Goal: Task Accomplishment & Management: Complete application form

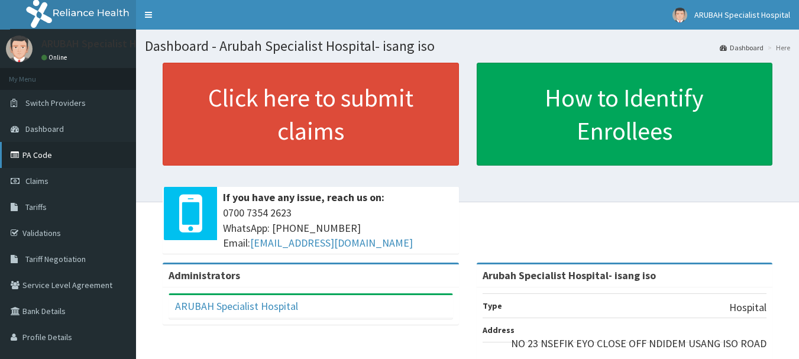
click at [19, 157] on icon at bounding box center [17, 155] width 12 height 8
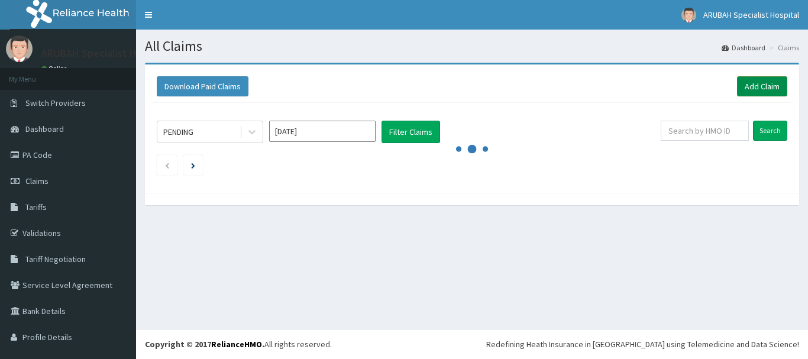
click at [766, 87] on link "Add Claim" at bounding box center [762, 86] width 50 height 20
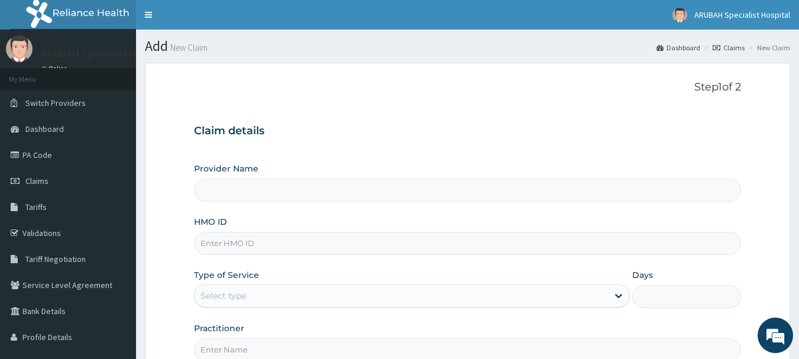
type input "Arubah Specialist Hospital- isang iso"
click at [218, 249] on input "HMO ID" at bounding box center [468, 243] width 548 height 23
paste input "NPM/10300/B"
type input "npm/10300/b"
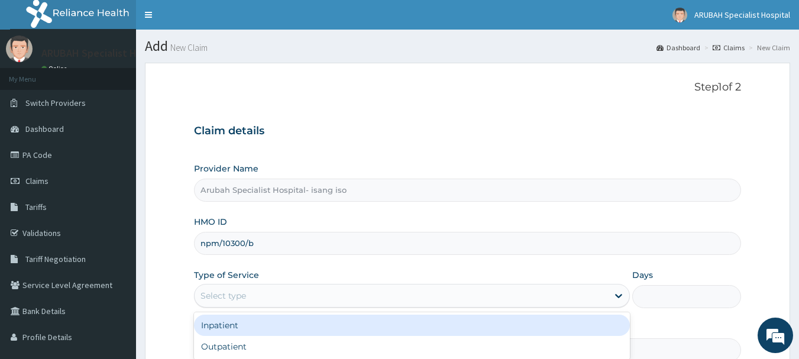
click at [258, 299] on div "Select type" at bounding box center [401, 295] width 413 height 19
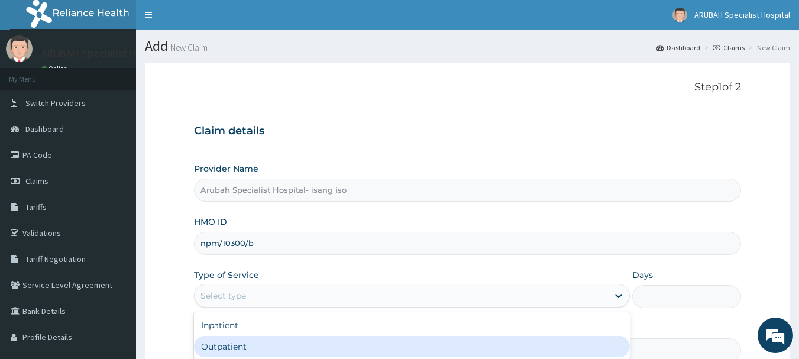
click at [219, 350] on div "Outpatient" at bounding box center [412, 346] width 436 height 21
type input "1"
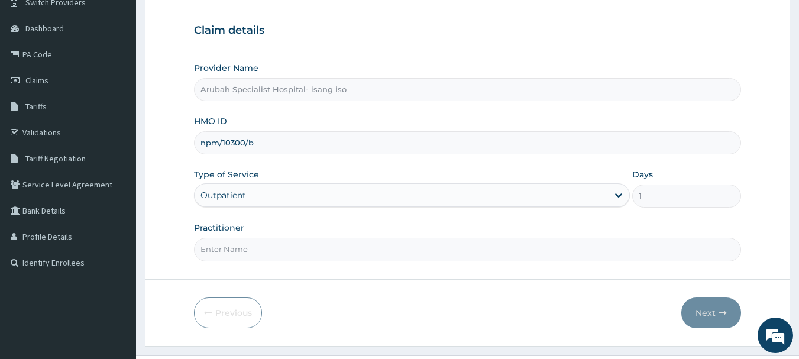
scroll to position [108, 0]
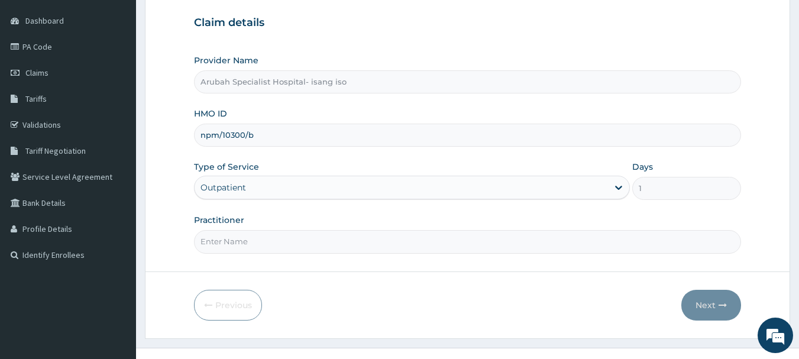
click at [369, 247] on input "Practitioner" at bounding box center [468, 241] width 548 height 23
type input "Dr. Cyprian Ntamu"
click at [727, 302] on button "Next" at bounding box center [711, 305] width 60 height 31
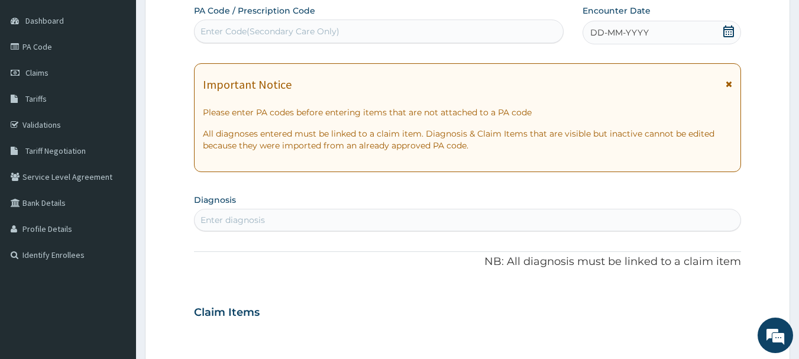
click at [726, 30] on icon at bounding box center [729, 31] width 12 height 12
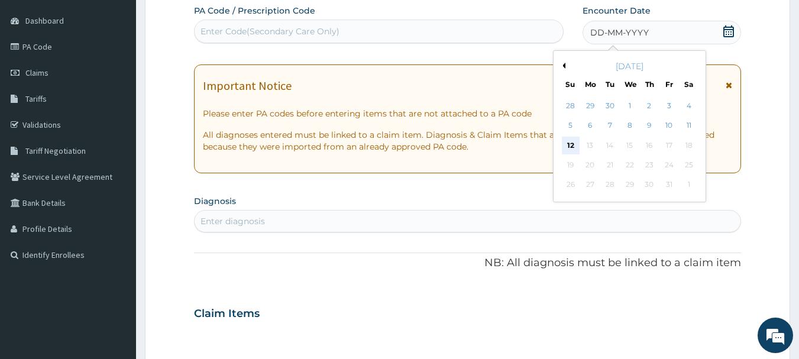
click at [574, 145] on div "12" at bounding box center [571, 146] width 18 height 18
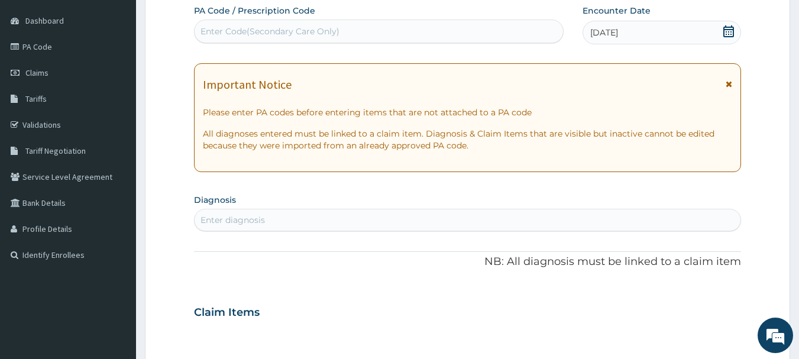
click at [500, 212] on div "Enter diagnosis" at bounding box center [468, 220] width 546 height 19
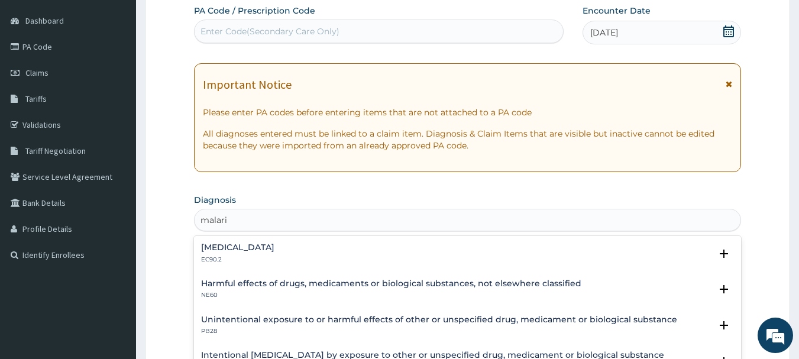
type input "malaria"
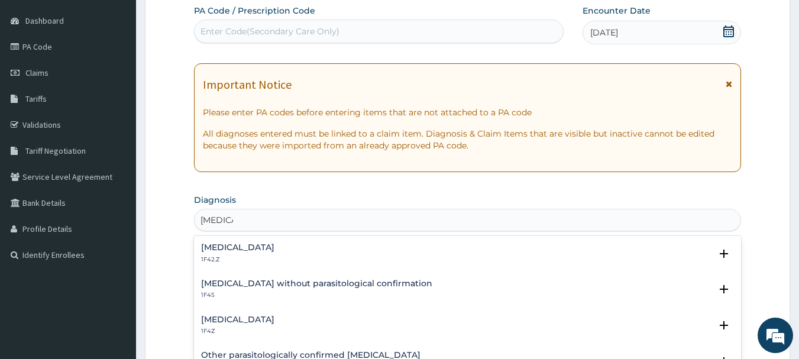
click at [238, 315] on h4 "Malaria, unspecified" at bounding box center [237, 319] width 73 height 9
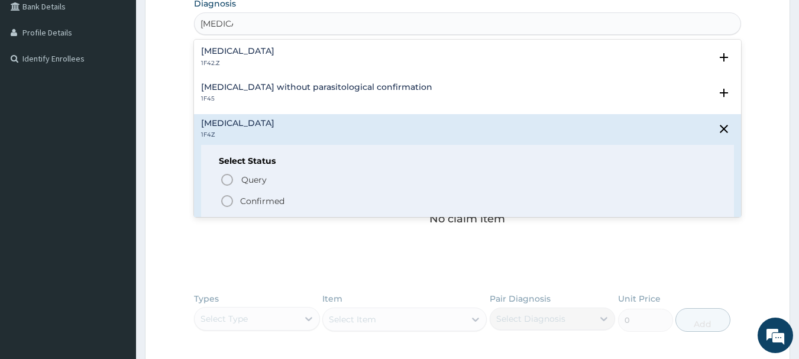
scroll to position [375, 0]
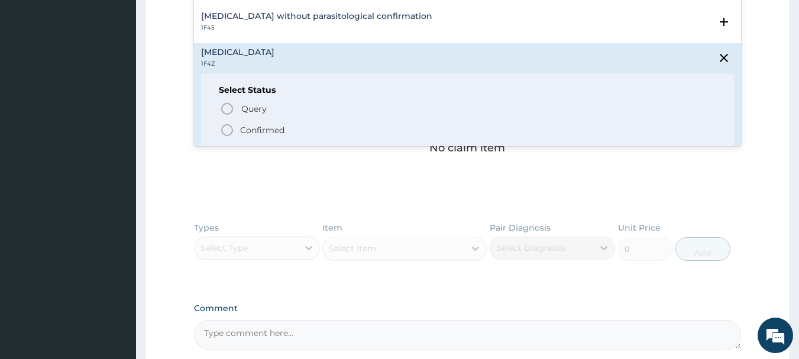
click at [223, 129] on icon "status option filled" at bounding box center [227, 130] width 14 height 14
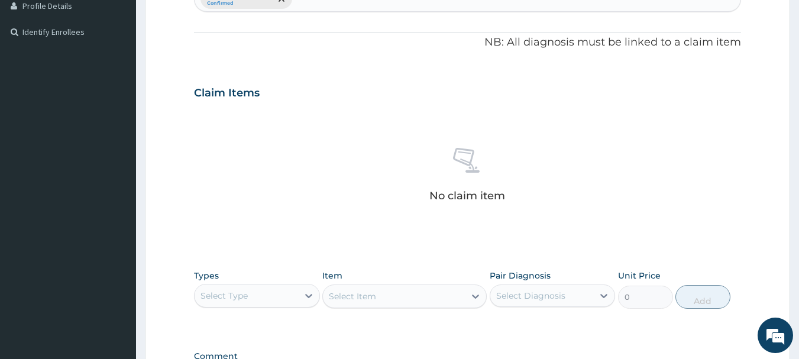
scroll to position [385, 0]
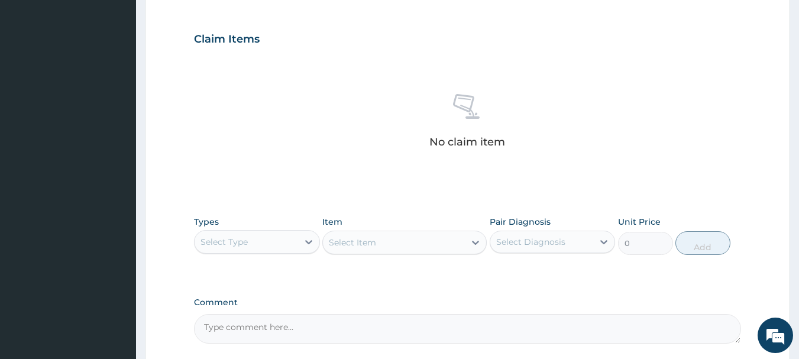
click at [247, 245] on div "Select Type" at bounding box center [223, 242] width 47 height 12
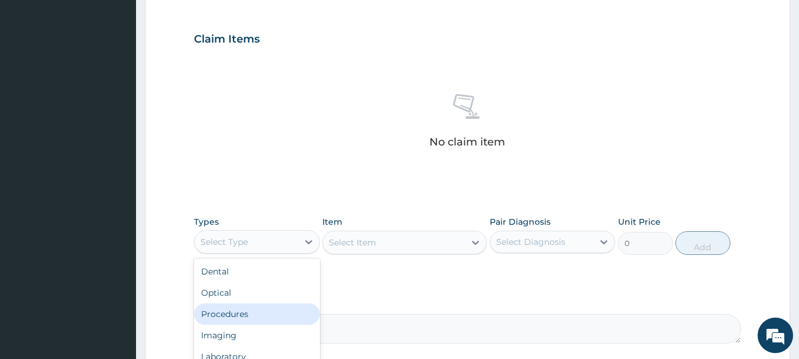
click at [236, 313] on div "Procedures" at bounding box center [257, 313] width 126 height 21
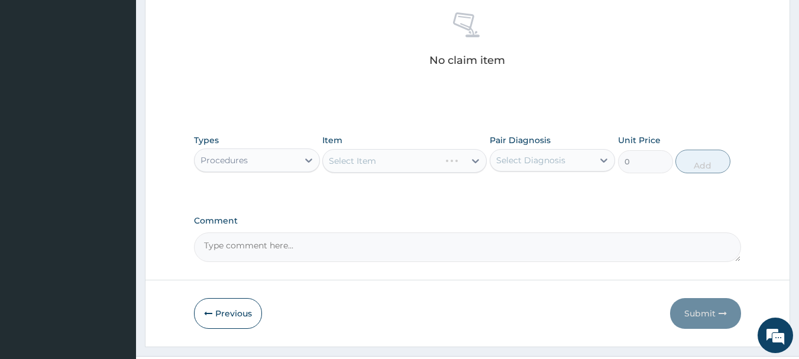
scroll to position [479, 0]
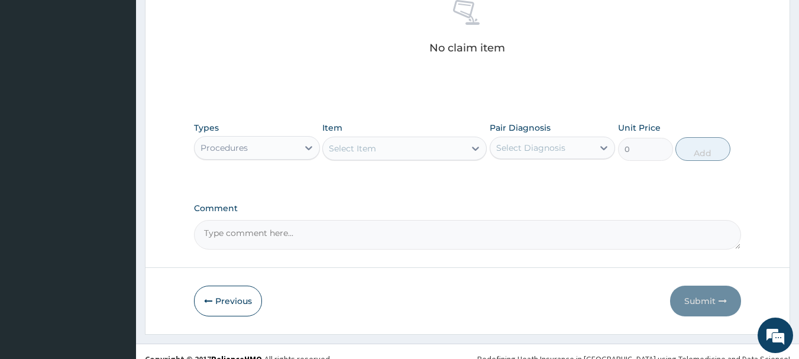
click at [411, 151] on div "Select Item" at bounding box center [394, 148] width 142 height 19
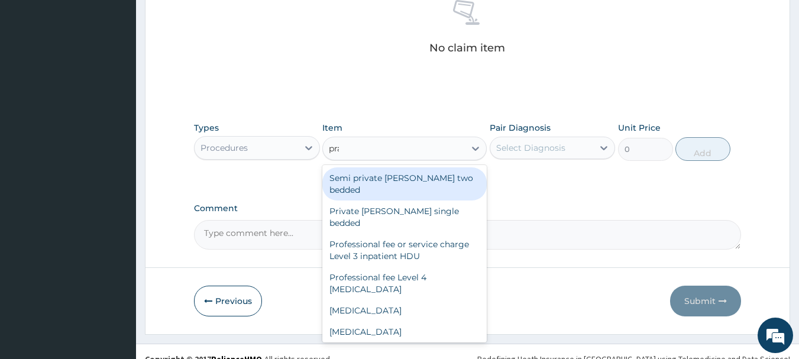
type input "prac"
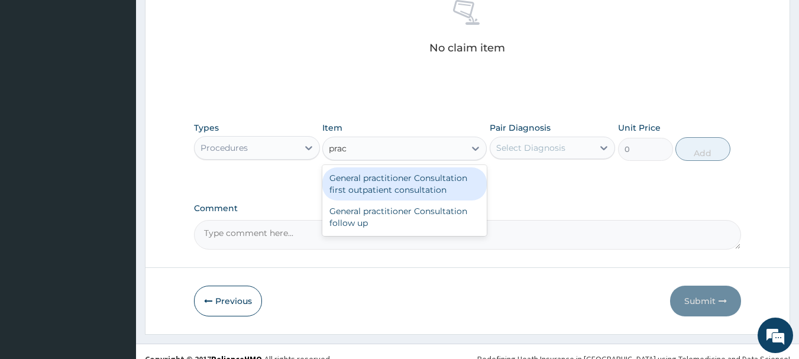
click at [412, 169] on div "General practitioner Consultation first outpatient consultation" at bounding box center [404, 183] width 164 height 33
type input "3960"
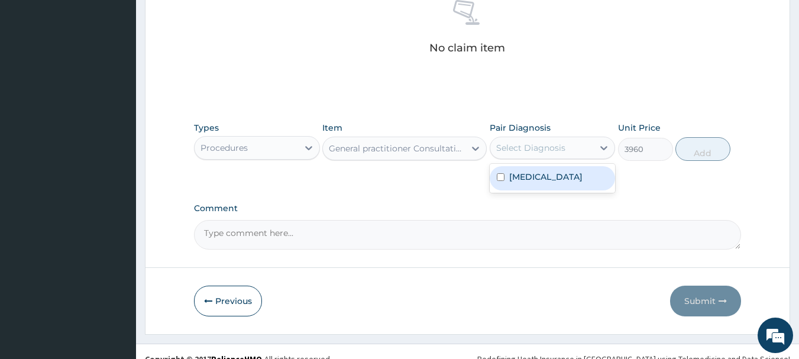
click at [543, 148] on div "Select Diagnosis" at bounding box center [530, 148] width 69 height 12
click at [496, 178] on div "Malaria, unspecified" at bounding box center [553, 178] width 126 height 24
checkbox input "true"
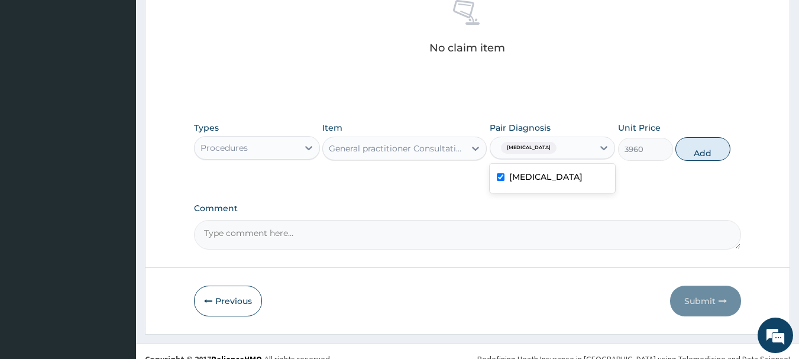
click at [284, 147] on div "Procedures" at bounding box center [246, 147] width 103 height 19
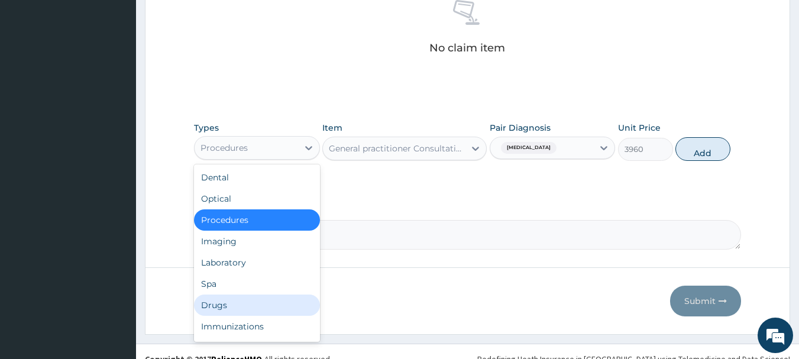
click at [224, 303] on div "Drugs" at bounding box center [257, 304] width 126 height 21
type input "0"
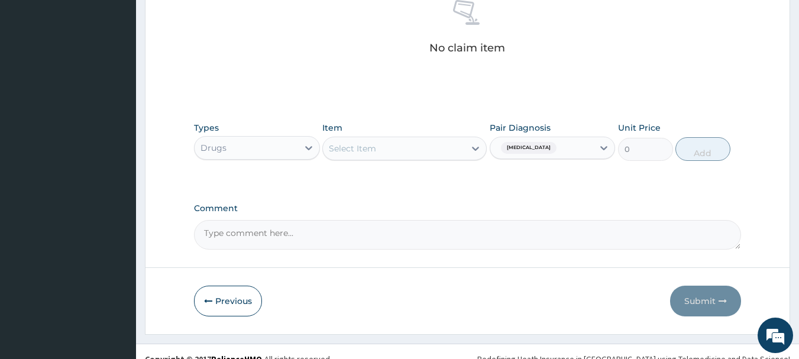
click at [366, 152] on div "Select Item" at bounding box center [352, 149] width 47 height 12
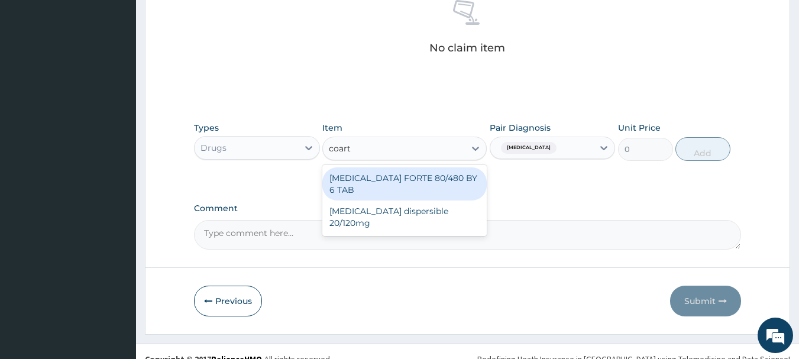
type input "coarte"
click at [372, 174] on div "[MEDICAL_DATA] FORTE 80/480 BY 6 TAB" at bounding box center [404, 183] width 164 height 33
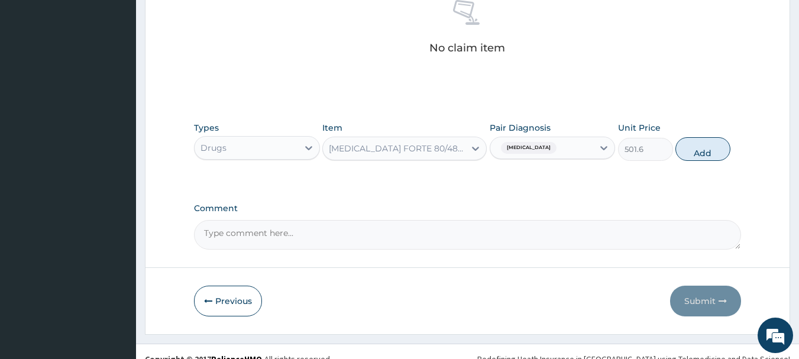
click at [535, 144] on span "Malaria, unspecified" at bounding box center [529, 148] width 56 height 12
click at [721, 145] on button "Add" at bounding box center [702, 149] width 55 height 24
type input "0"
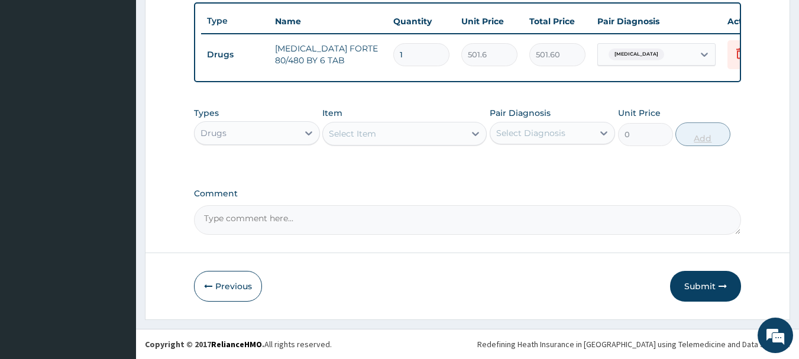
scroll to position [446, 0]
type input "0.00"
type input "6"
type input "3009.60"
type input "6"
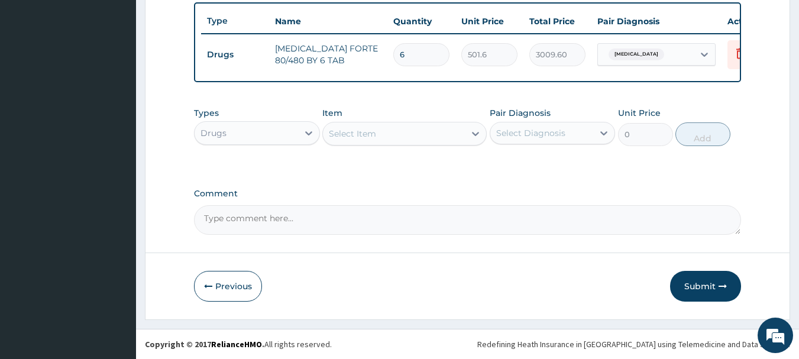
click at [351, 131] on div "Select Item" at bounding box center [352, 134] width 47 height 12
click at [349, 128] on div "Select Item" at bounding box center [352, 134] width 47 height 12
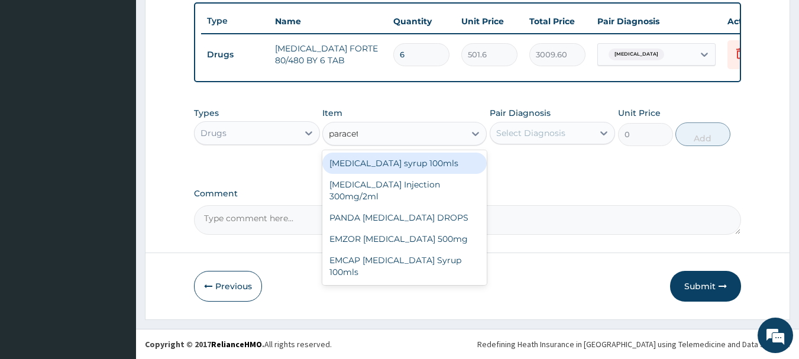
type input "paraceta"
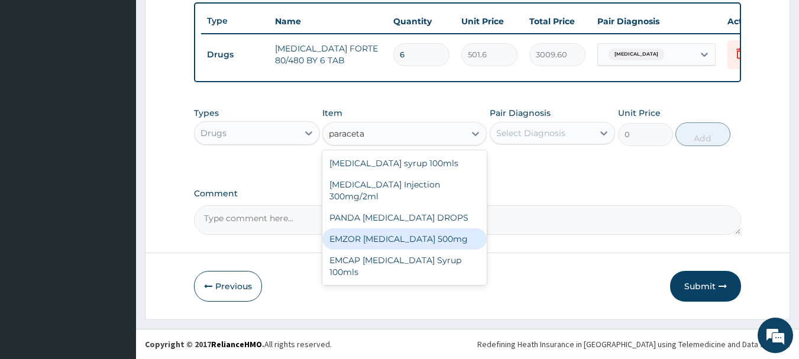
click at [368, 237] on div "EMZOR [MEDICAL_DATA] 500mg" at bounding box center [404, 238] width 164 height 21
type input "26.4"
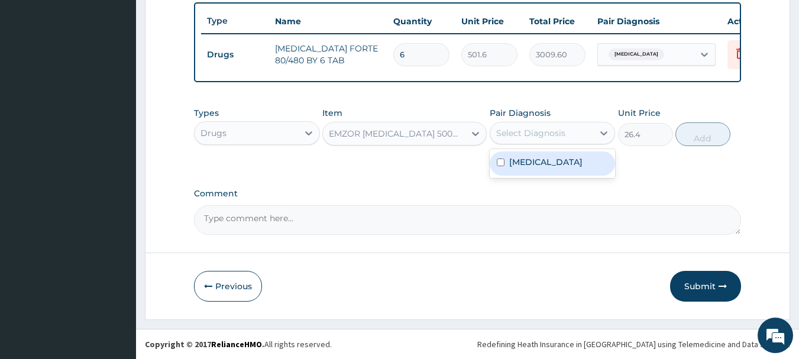
click at [520, 133] on div "Select Diagnosis" at bounding box center [530, 133] width 69 height 12
click at [505, 159] on div "Malaria, unspecified" at bounding box center [553, 163] width 126 height 24
checkbox input "true"
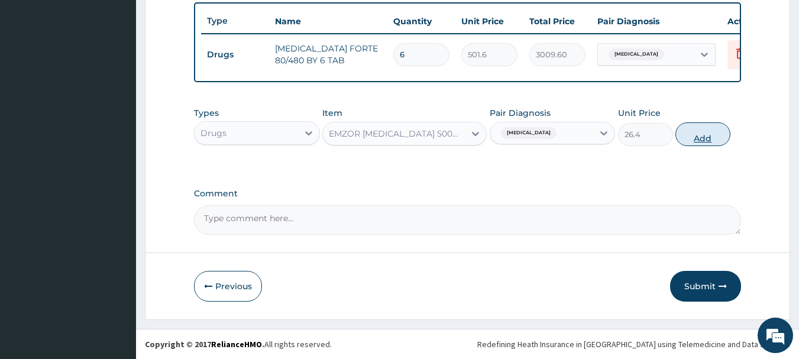
click at [705, 141] on button "Add" at bounding box center [702, 134] width 55 height 24
type input "0"
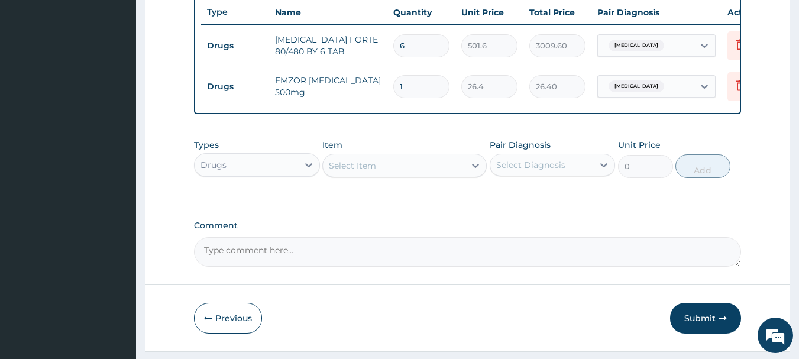
type input "0.00"
type input "2"
type input "52.80"
type input "24"
type input "633.60"
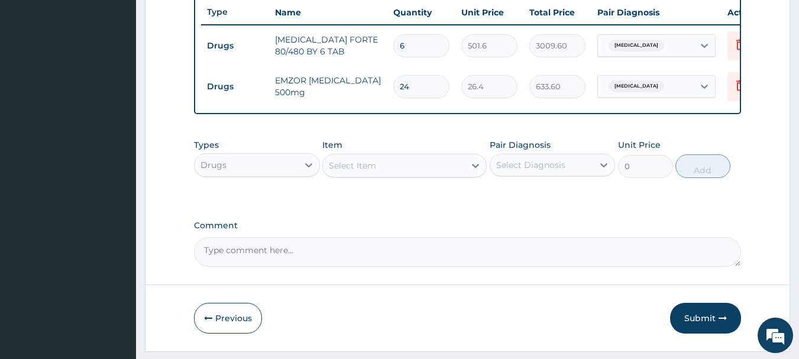
type input "24"
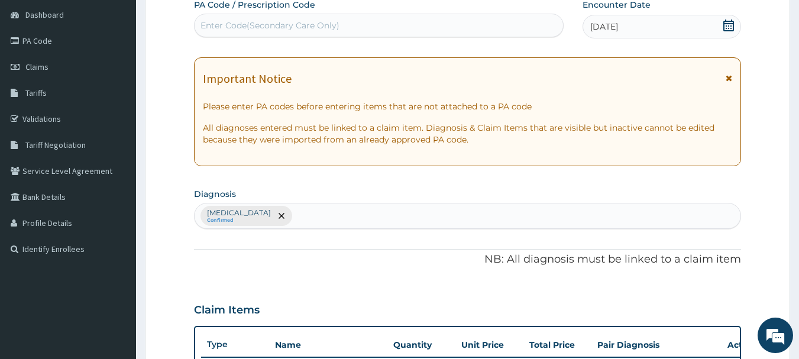
scroll to position [43, 0]
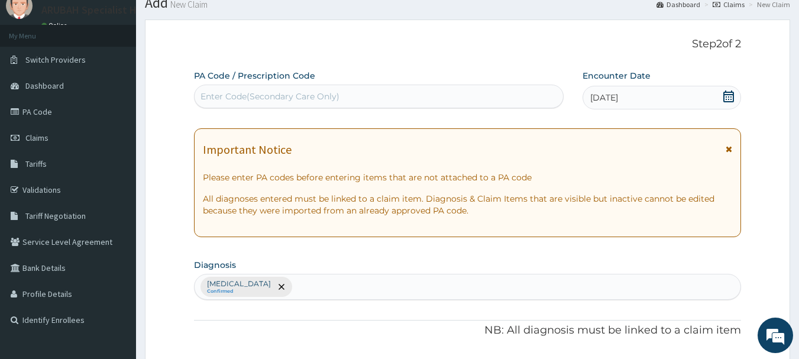
click at [339, 102] on div "Enter Code(Secondary Care Only)" at bounding box center [379, 96] width 369 height 19
paste input "PA/ABAAEE"
type input "PA/ABAAEE"
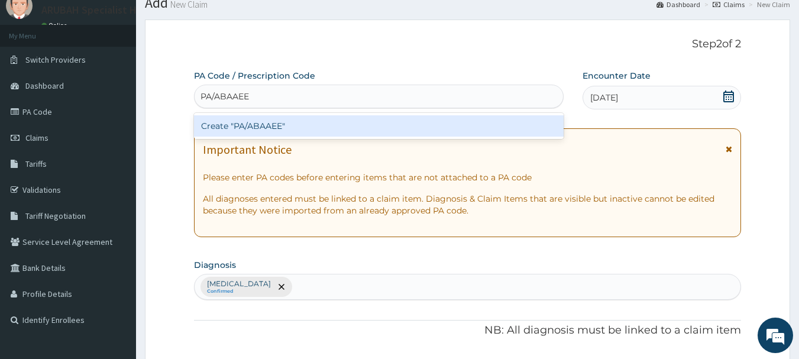
click at [259, 126] on div "Create "PA/ABAAEE"" at bounding box center [379, 125] width 370 height 21
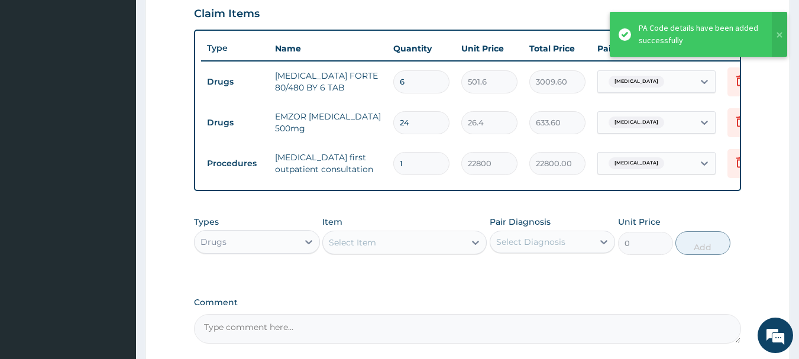
scroll to position [528, 0]
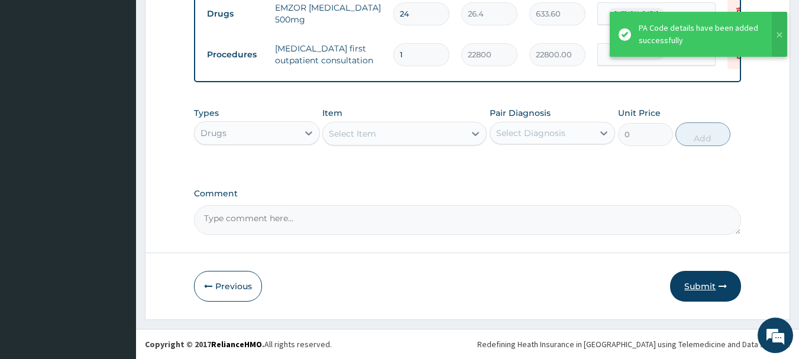
click at [693, 291] on button "Submit" at bounding box center [705, 286] width 71 height 31
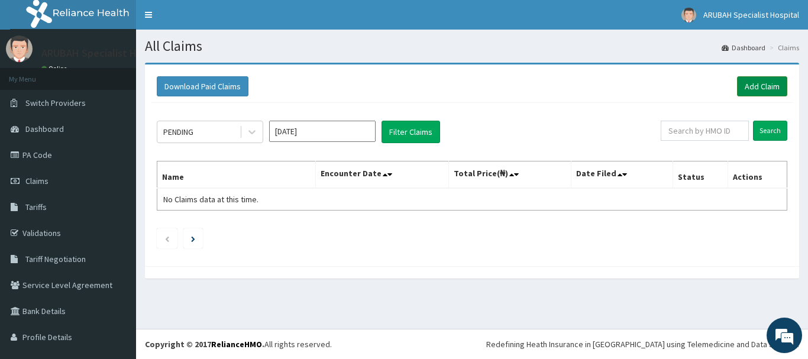
click at [752, 88] on link "Add Claim" at bounding box center [762, 86] width 50 height 20
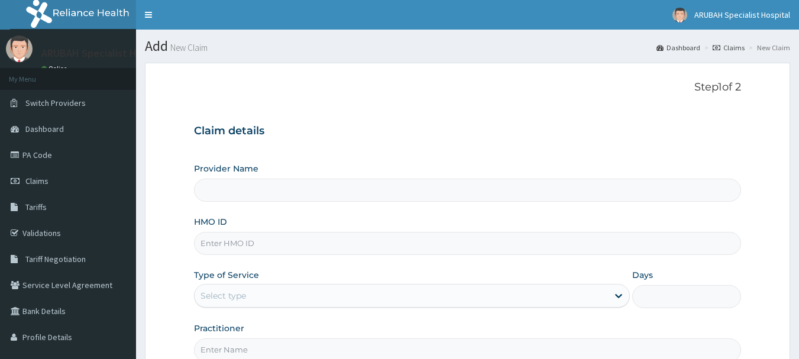
type input "Arubah Specialist Hospital- isang iso"
click at [248, 245] on input "HMO ID" at bounding box center [468, 243] width 548 height 23
paste input "NPM/10300/C"
type input "npm/10300/c"
click at [250, 289] on div "Select type" at bounding box center [401, 295] width 413 height 19
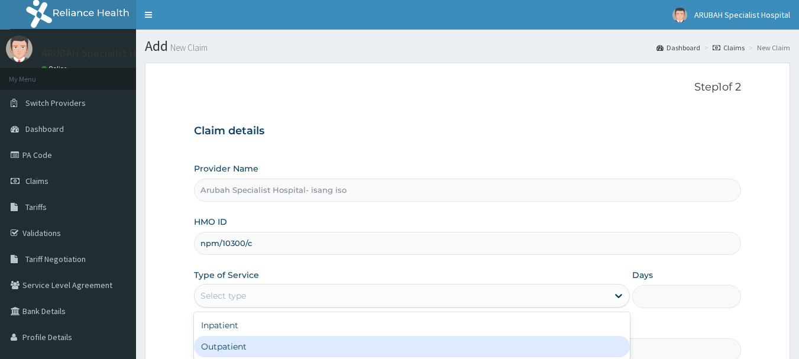
click at [235, 345] on div "Outpatient" at bounding box center [412, 346] width 436 height 21
type input "1"
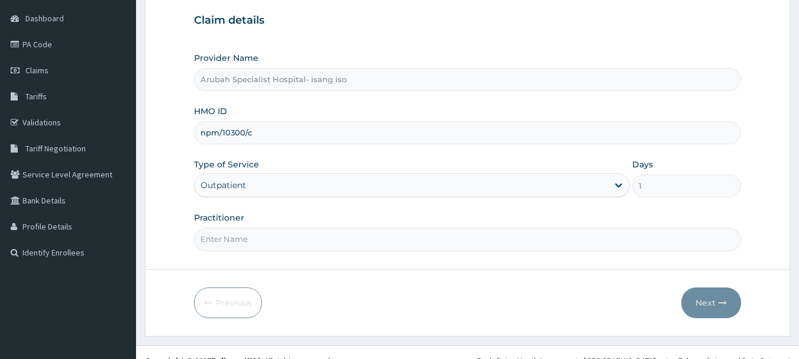
scroll to position [127, 0]
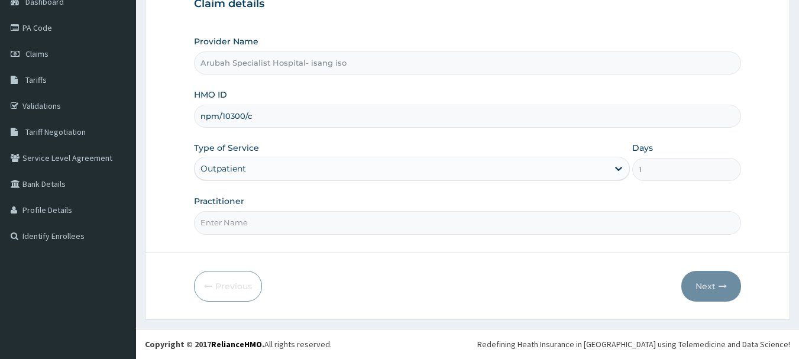
click at [295, 220] on input "Practitioner" at bounding box center [468, 222] width 548 height 23
type input "Dr. Cyprian Ntamu"
click at [726, 290] on icon "button" at bounding box center [722, 286] width 8 height 8
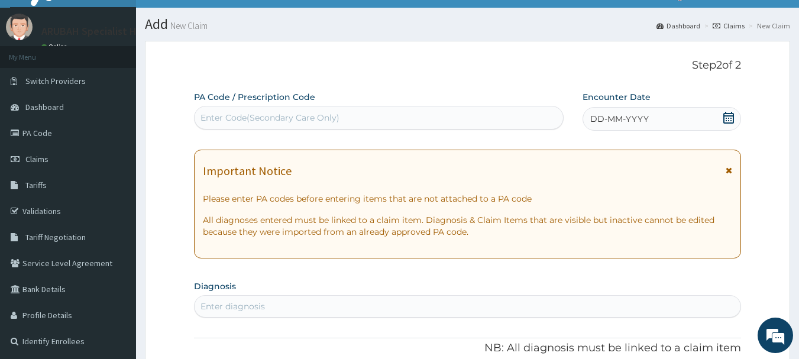
scroll to position [0, 0]
click at [729, 116] on icon at bounding box center [728, 118] width 11 height 12
click at [371, 113] on div "Enter Code(Secondary Care Only)" at bounding box center [379, 117] width 369 height 19
paste input "PA/13E706"
type input "PA/13E706"
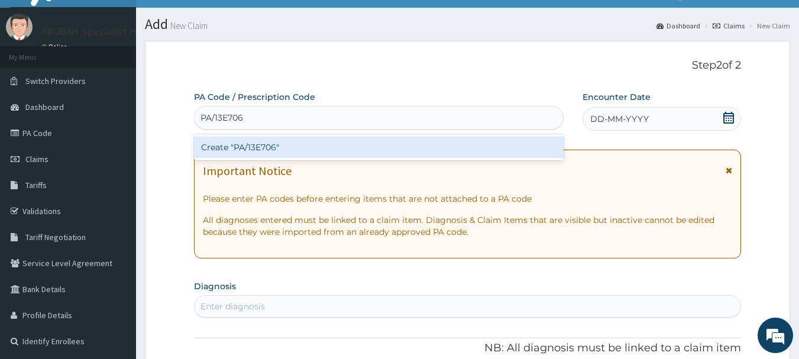
click at [258, 143] on div "Create "PA/13E706"" at bounding box center [379, 147] width 370 height 21
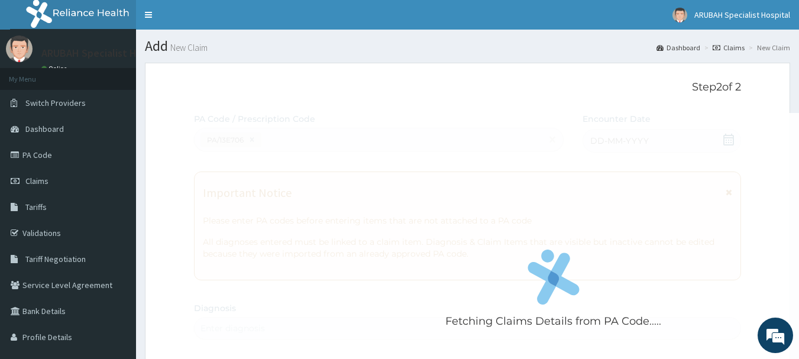
scroll to position [0, 10]
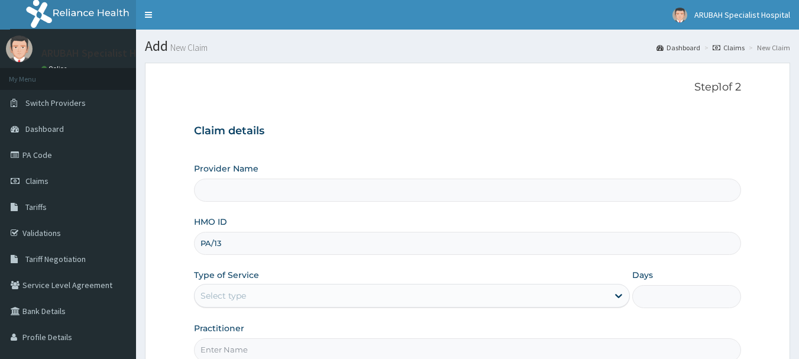
type input "PA/1"
type input "Arubah Specialist Hospital- isang iso"
type input "P"
click at [290, 237] on input "HMO ID" at bounding box center [468, 243] width 548 height 23
paste input "NPM/10300/C"
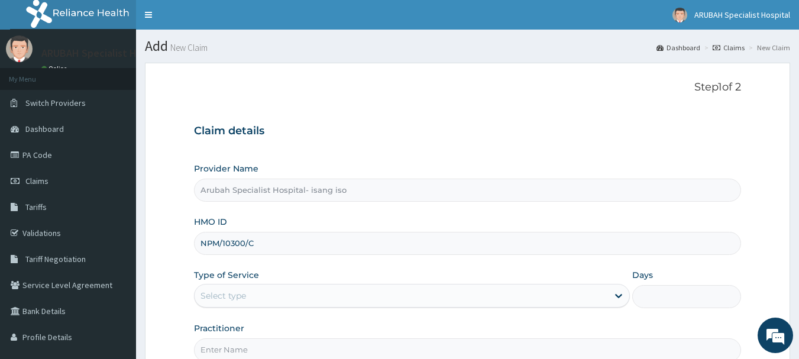
type input "NPM/10300/C"
click at [209, 296] on div "Select type" at bounding box center [223, 296] width 46 height 12
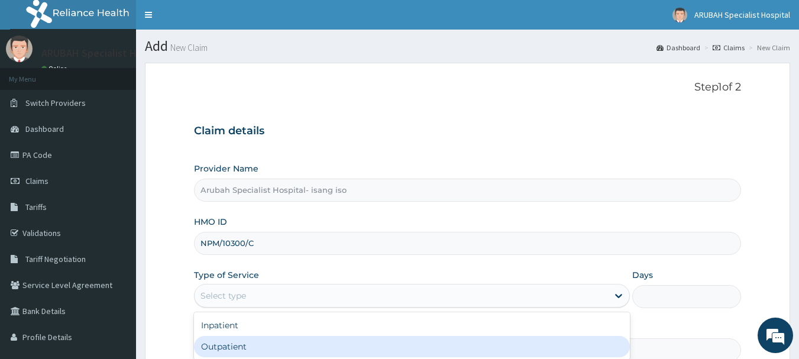
click at [218, 343] on div "Outpatient" at bounding box center [412, 346] width 436 height 21
type input "1"
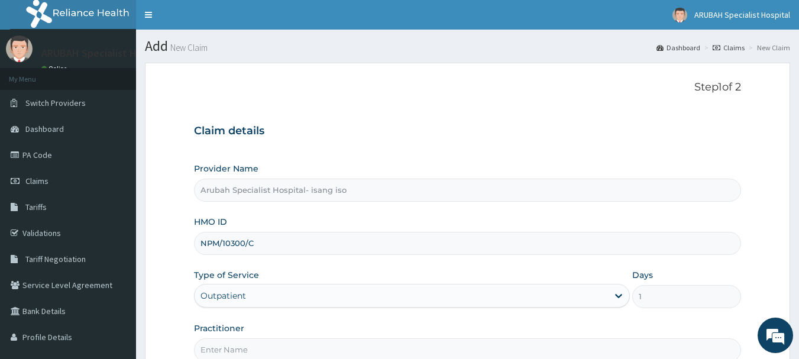
scroll to position [127, 0]
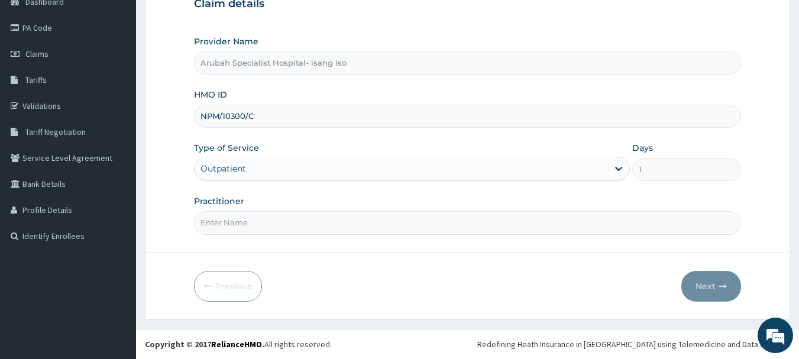
click at [248, 237] on form "Step 1 of 2 Claim details Provider Name Arubah Specialist Hospital- isang iso H…" at bounding box center [467, 128] width 645 height 384
click at [239, 228] on input "Practitioner" at bounding box center [468, 222] width 548 height 23
type input "Dr. Cyprian Ntamu"
click at [700, 278] on button "Next" at bounding box center [711, 286] width 60 height 31
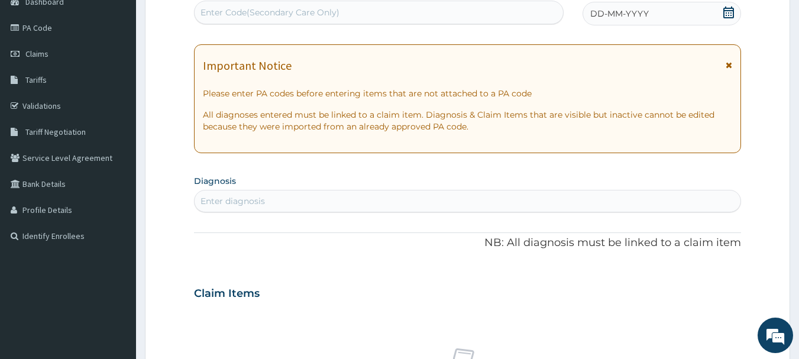
click at [339, 21] on div "Enter Code(Secondary Care Only)" at bounding box center [379, 12] width 369 height 19
paste input "PA/13E706"
type input "PA/13E706"
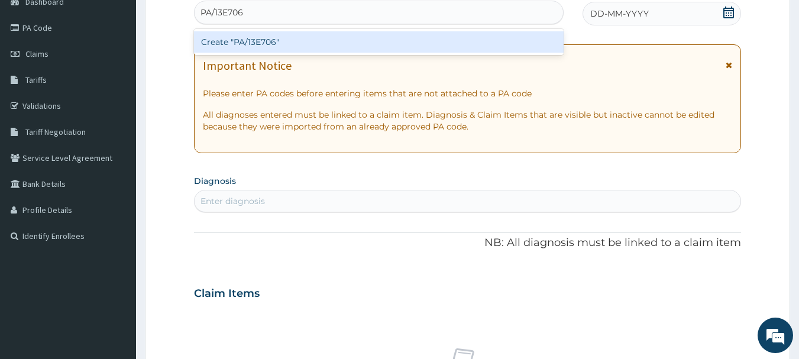
click at [247, 41] on div "Create "PA/13E706"" at bounding box center [379, 41] width 370 height 21
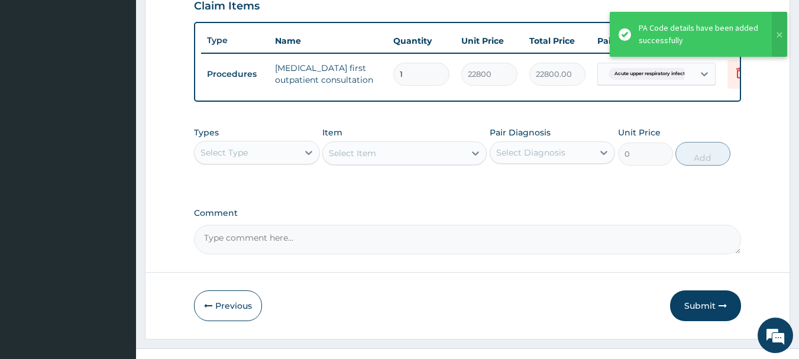
scroll to position [446, 0]
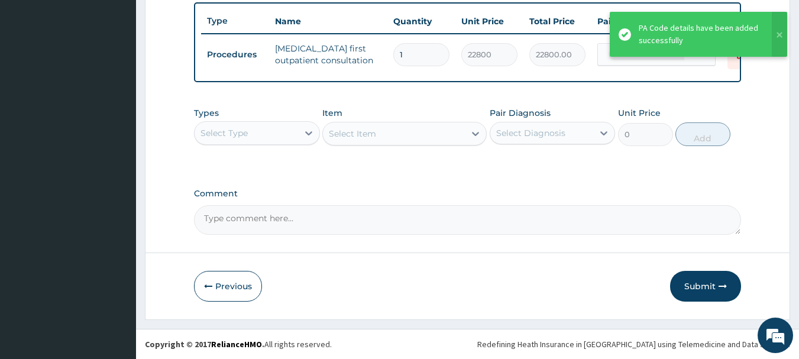
click at [269, 138] on div "Select Type" at bounding box center [246, 133] width 103 height 19
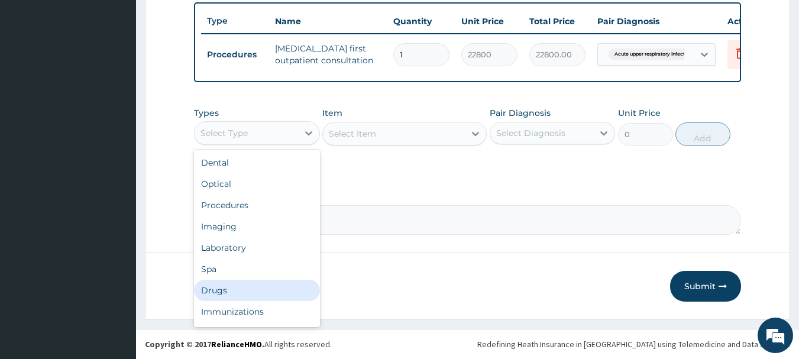
click at [216, 295] on div "Drugs" at bounding box center [257, 290] width 126 height 21
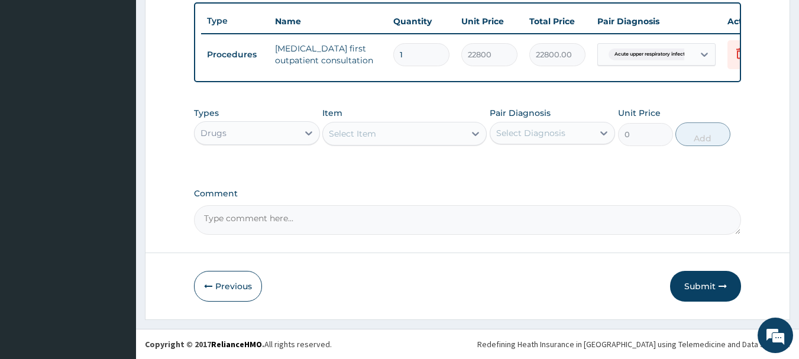
click at [379, 135] on div "Select Item" at bounding box center [394, 133] width 142 height 19
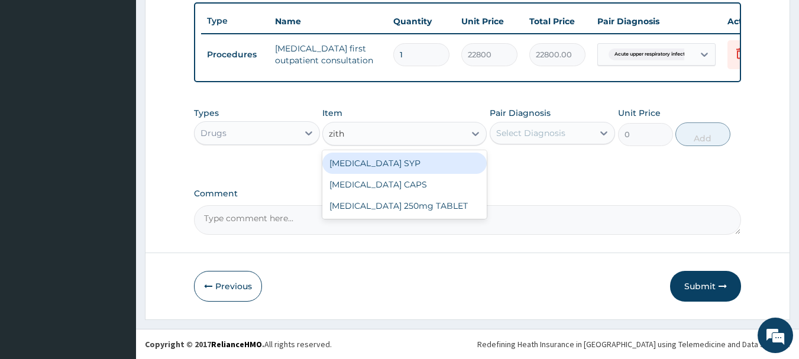
type input "zithr"
click at [381, 160] on div "[MEDICAL_DATA] SYP" at bounding box center [404, 163] width 164 height 21
type input "10296"
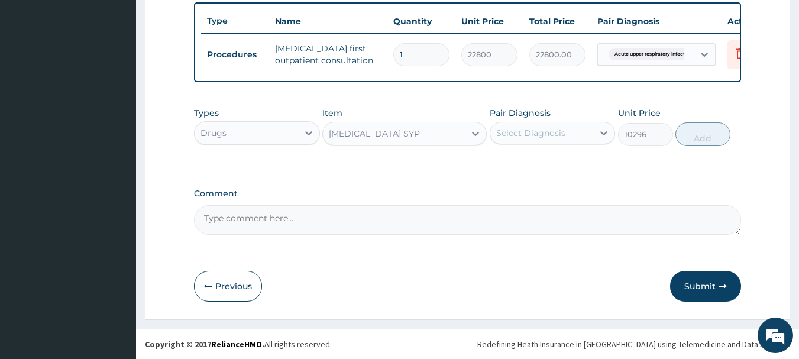
click at [524, 132] on div "Select Diagnosis" at bounding box center [530, 133] width 69 height 12
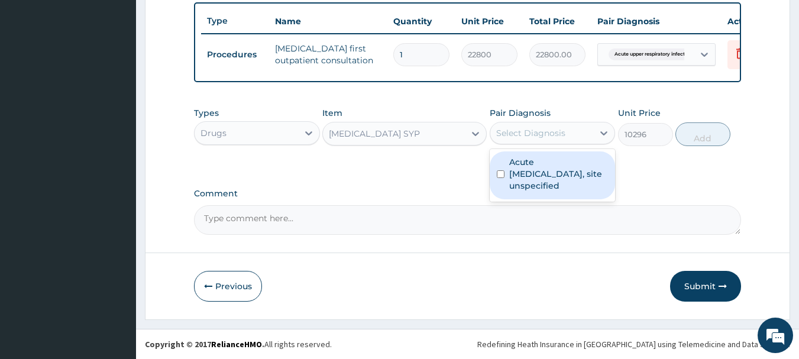
click at [498, 173] on input "checkbox" at bounding box center [501, 174] width 8 height 8
checkbox input "true"
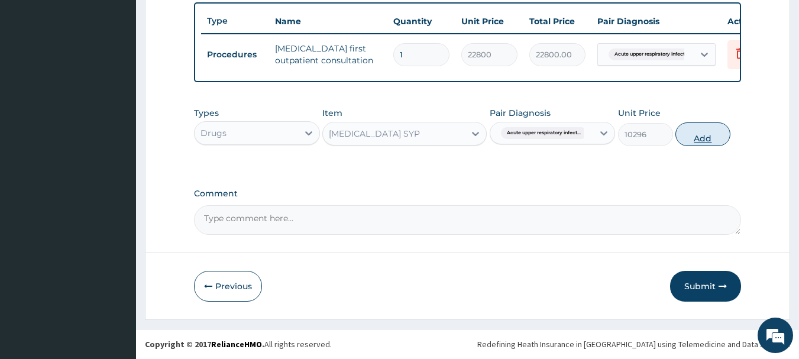
click at [707, 131] on button "Add" at bounding box center [702, 134] width 55 height 24
type input "0"
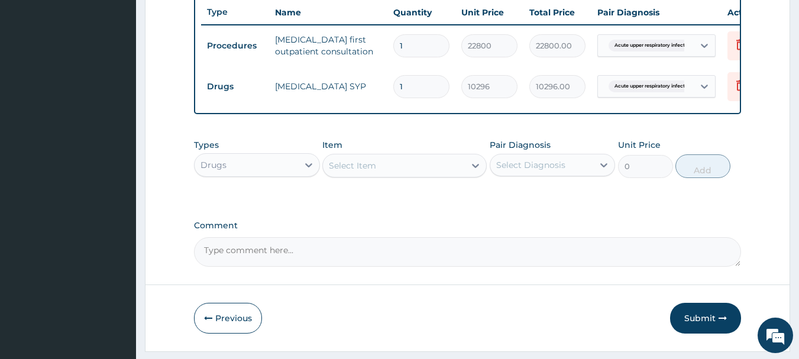
click at [378, 167] on div "Select Item" at bounding box center [394, 165] width 142 height 19
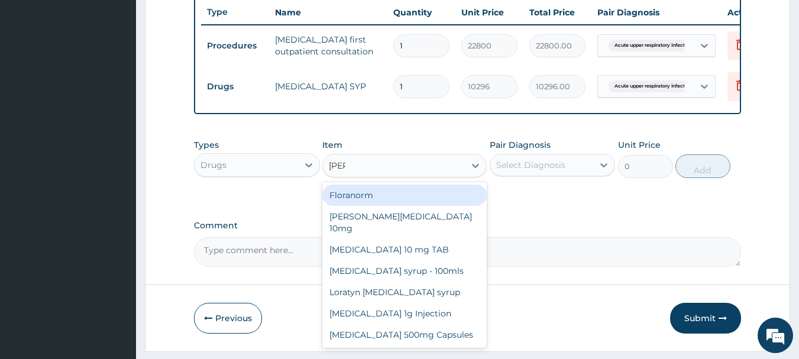
type input "lorat"
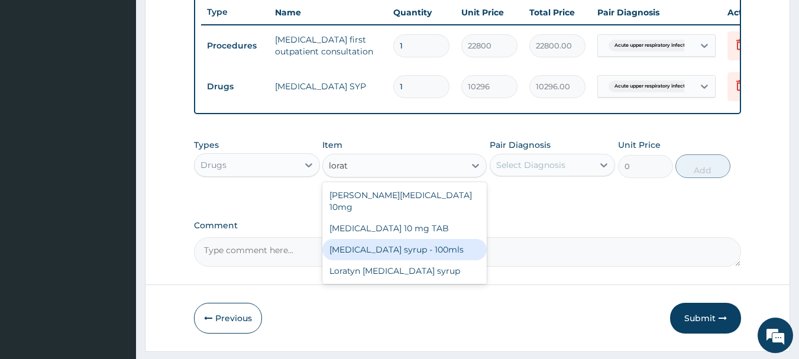
click at [375, 252] on div "[MEDICAL_DATA] syrup - 100mls" at bounding box center [404, 249] width 164 height 21
type input "1320"
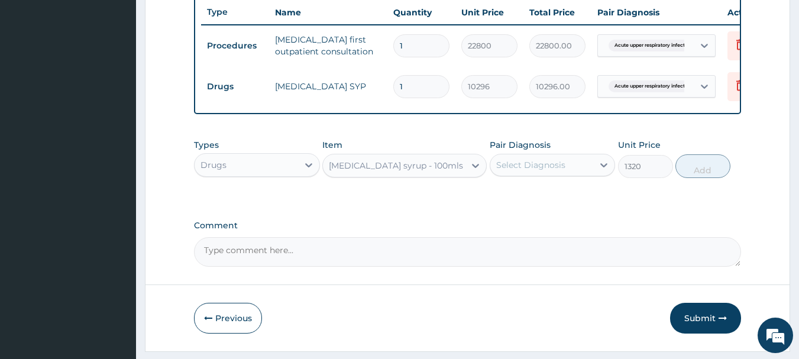
click at [517, 174] on div "Select Diagnosis" at bounding box center [541, 165] width 103 height 19
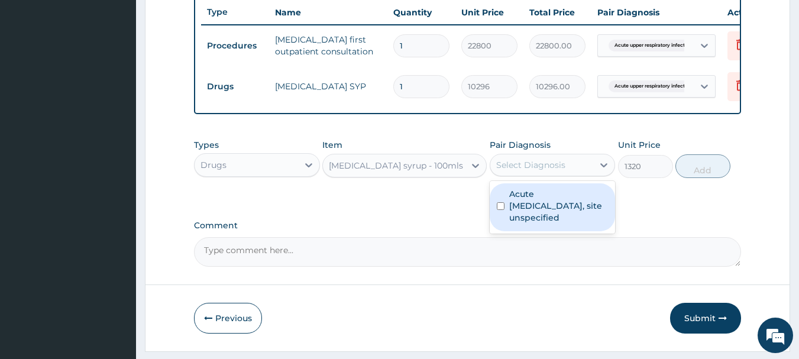
click at [502, 209] on div "Acute upper respiratory infection, site unspecified" at bounding box center [553, 207] width 126 height 48
checkbox input "true"
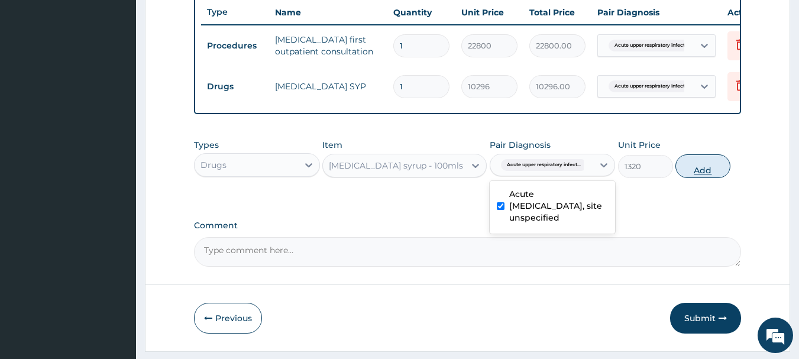
click at [694, 170] on button "Add" at bounding box center [702, 166] width 55 height 24
type input "0"
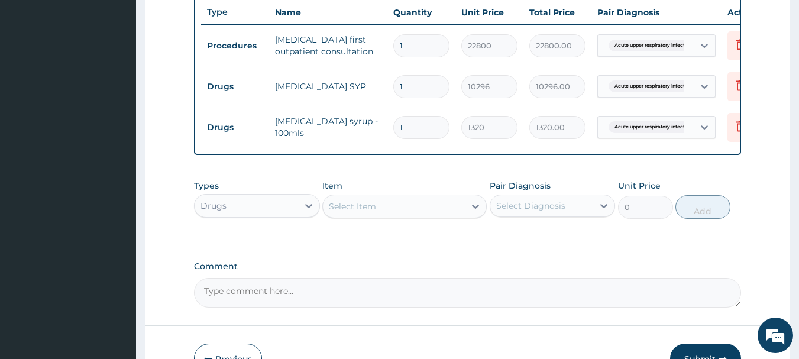
scroll to position [528, 0]
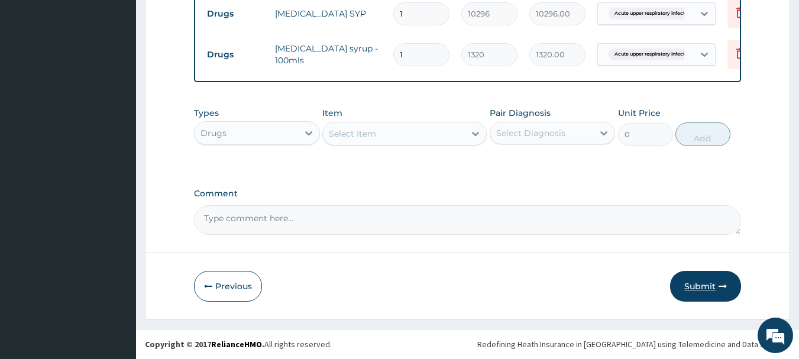
click at [699, 294] on button "Submit" at bounding box center [705, 286] width 71 height 31
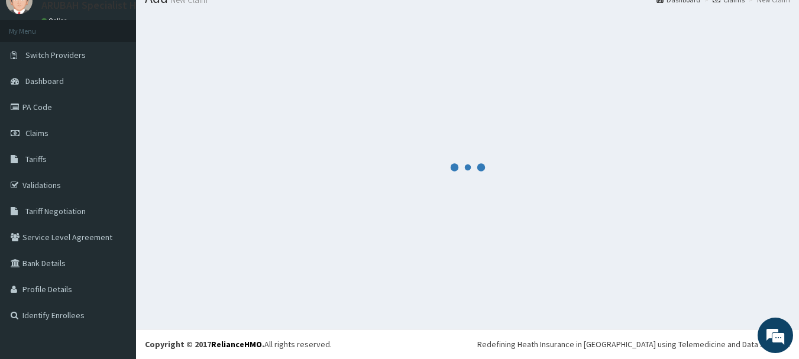
scroll to position [48, 0]
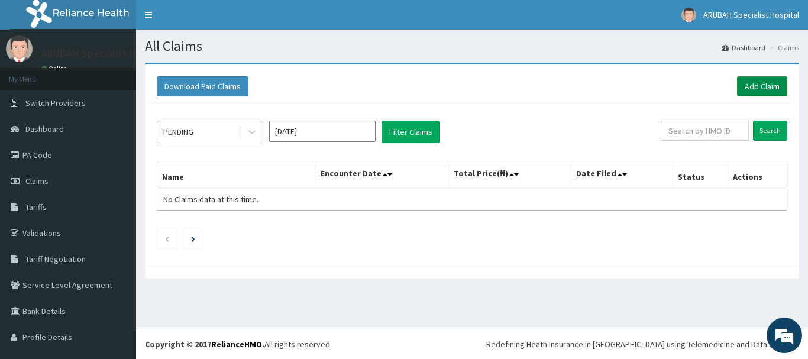
click at [744, 86] on link "Add Claim" at bounding box center [762, 86] width 50 height 20
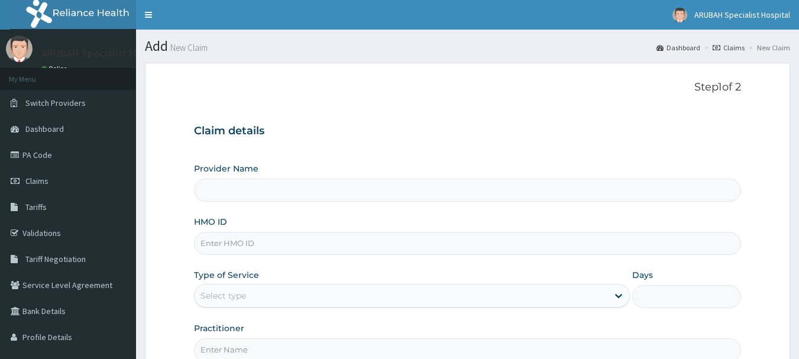
click at [354, 245] on input "HMO ID" at bounding box center [468, 243] width 548 height 23
type input "NPM/10300/D"
type input "Arubah Specialist Hospital- isang iso"
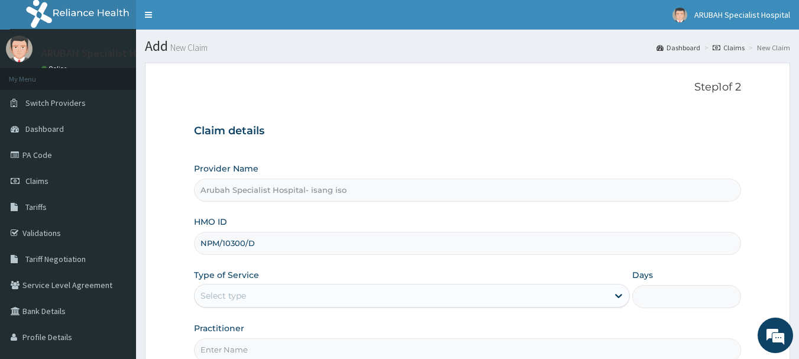
type input "NPM/10300/D"
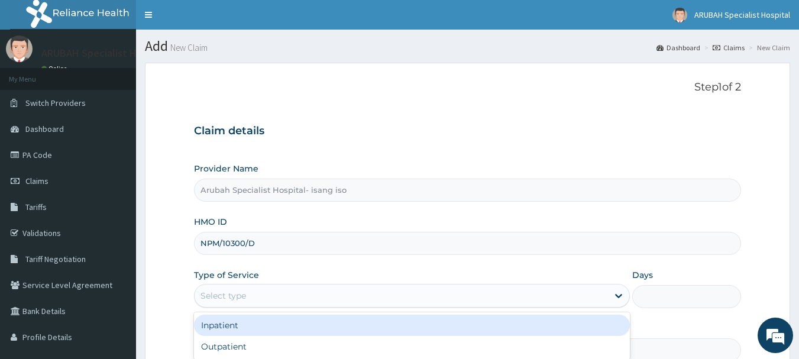
click at [273, 294] on div "Select type" at bounding box center [401, 295] width 413 height 19
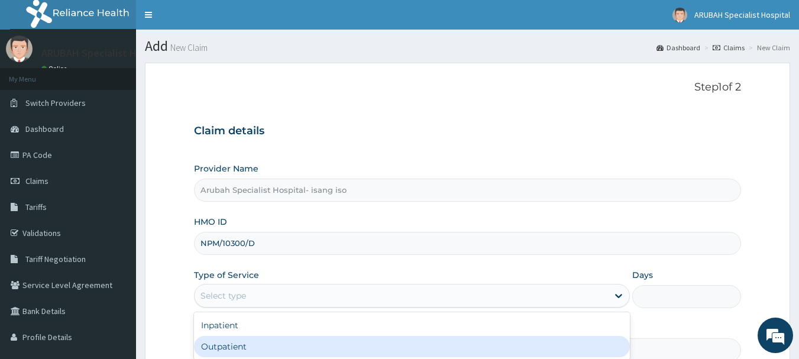
click at [239, 348] on div "Outpatient" at bounding box center [412, 346] width 436 height 21
type input "1"
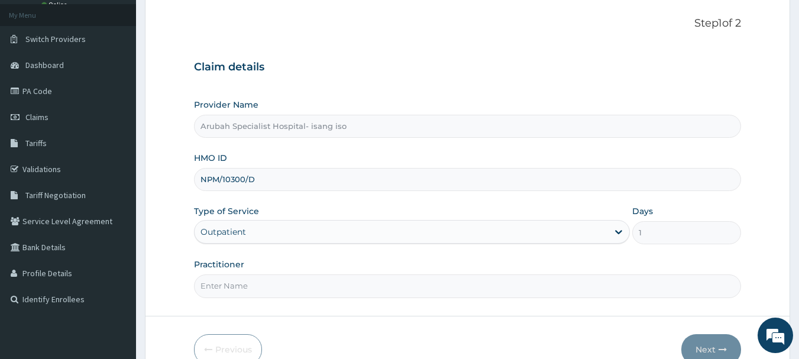
scroll to position [127, 0]
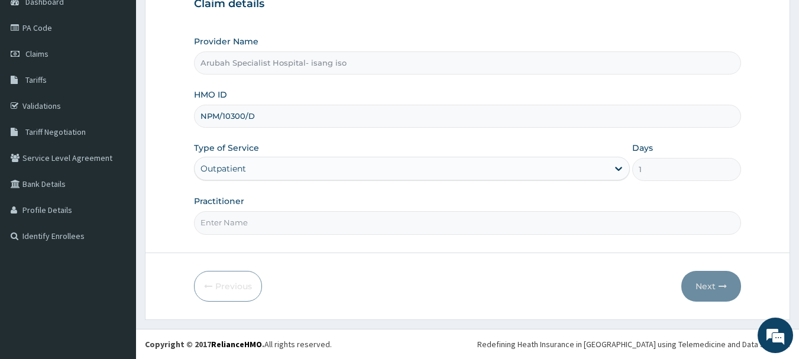
click at [237, 229] on input "Practitioner" at bounding box center [468, 222] width 548 height 23
type input "[PERSON_NAME]"
click at [724, 284] on icon "button" at bounding box center [722, 286] width 8 height 8
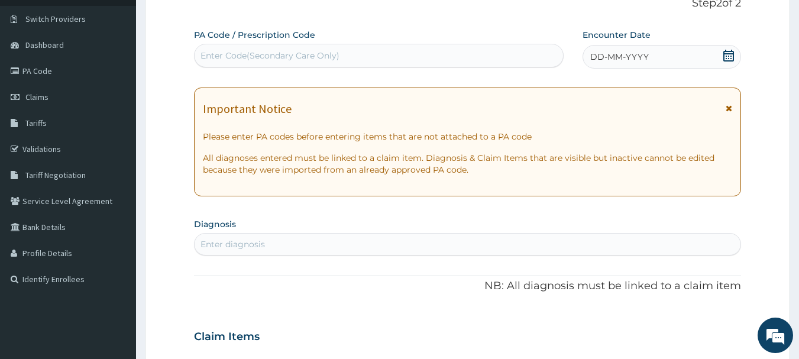
scroll to position [1, 0]
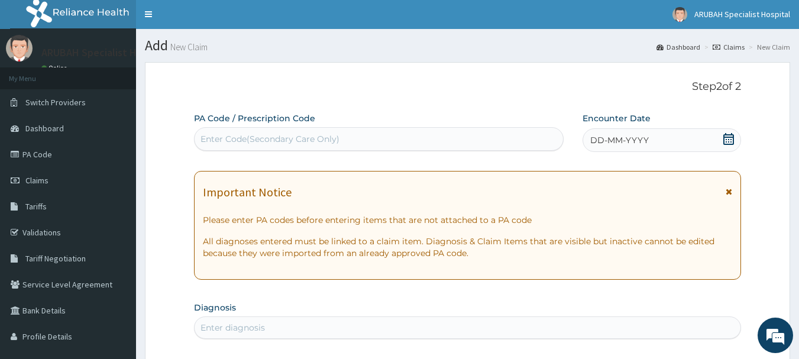
click at [331, 142] on div "Enter Code(Secondary Care Only)" at bounding box center [269, 139] width 139 height 12
paste input "PA/716510"
type input "PA/716510"
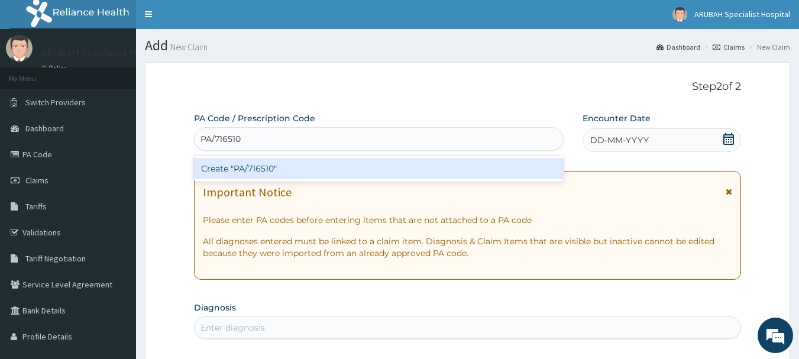
click at [228, 171] on div "Create "PA/716510"" at bounding box center [379, 168] width 370 height 21
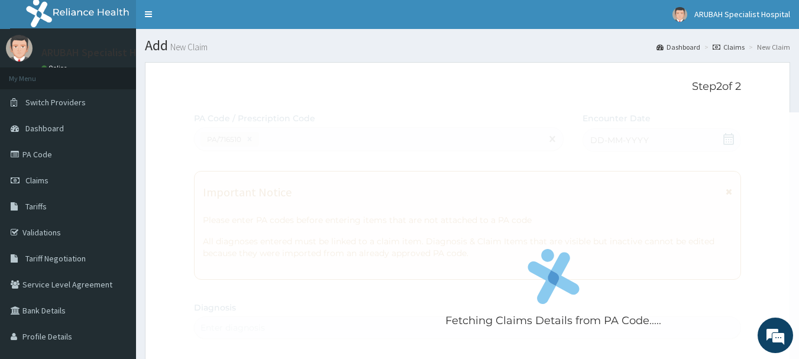
scroll to position [313, 0]
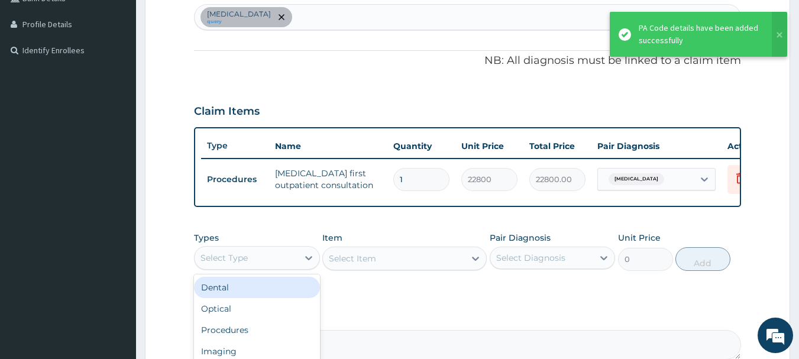
click at [294, 261] on div "Select Type" at bounding box center [246, 257] width 103 height 19
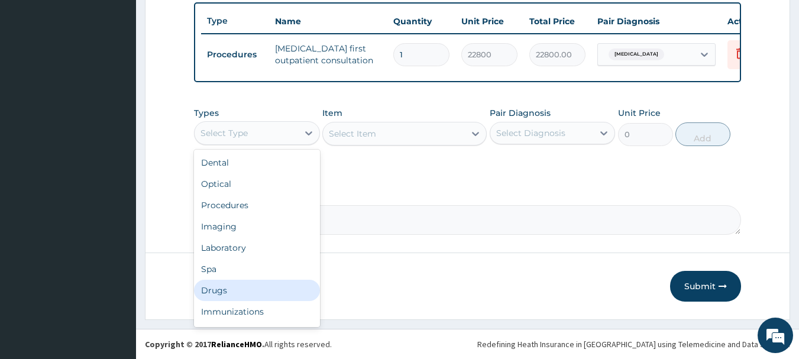
click at [229, 292] on div "Drugs" at bounding box center [257, 290] width 126 height 21
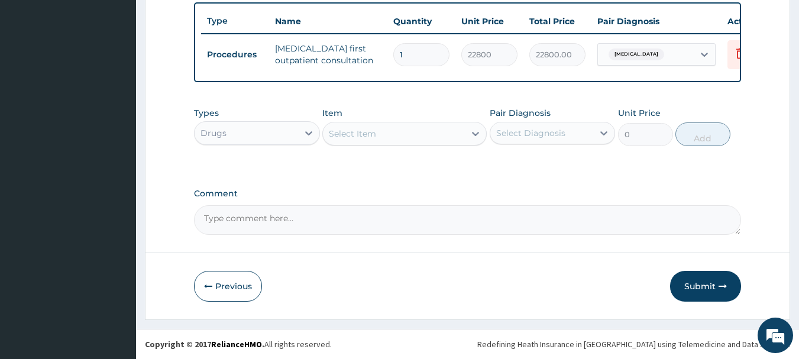
click at [362, 142] on div "Select Item" at bounding box center [394, 133] width 142 height 19
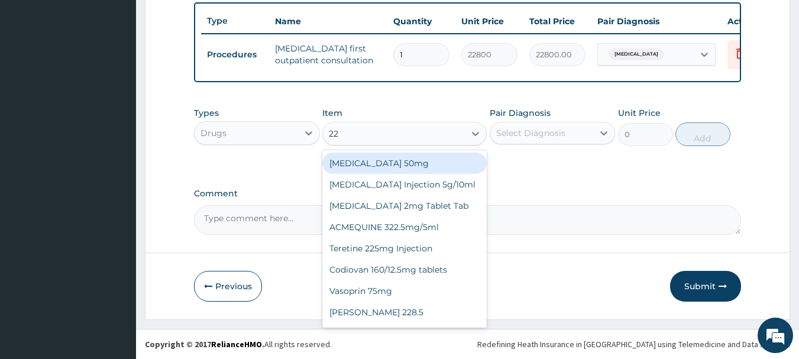
type input "228"
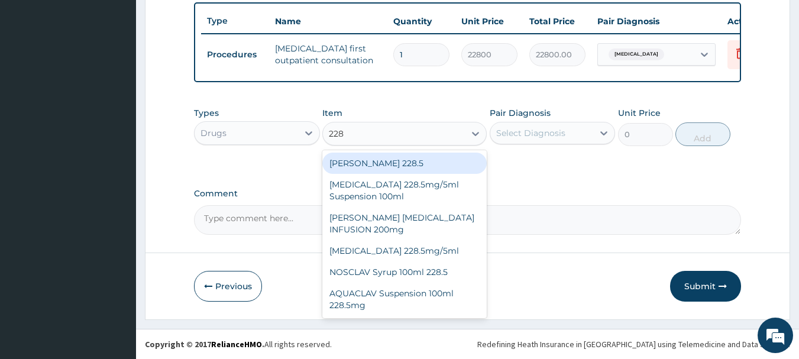
click at [365, 160] on div "[PERSON_NAME] 228.5" at bounding box center [404, 163] width 164 height 21
type input "2376"
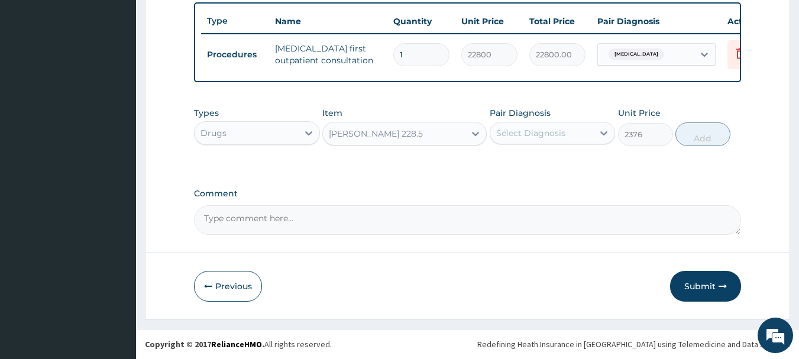
click at [355, 135] on div "[PERSON_NAME] 228.5" at bounding box center [376, 134] width 94 height 12
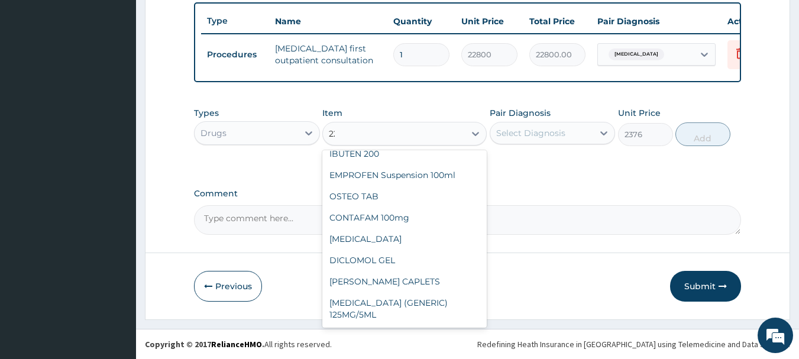
scroll to position [57, 0]
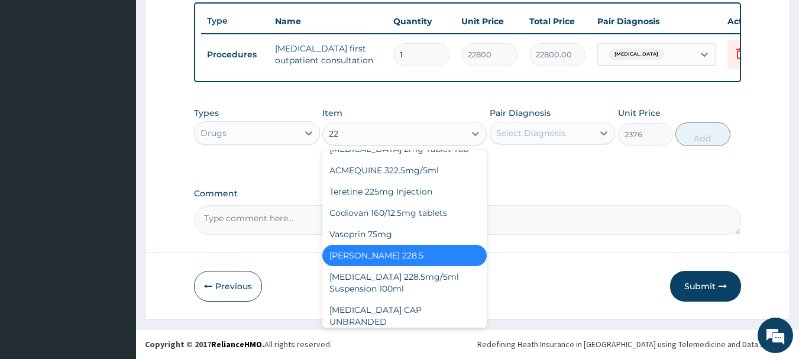
type input "228"
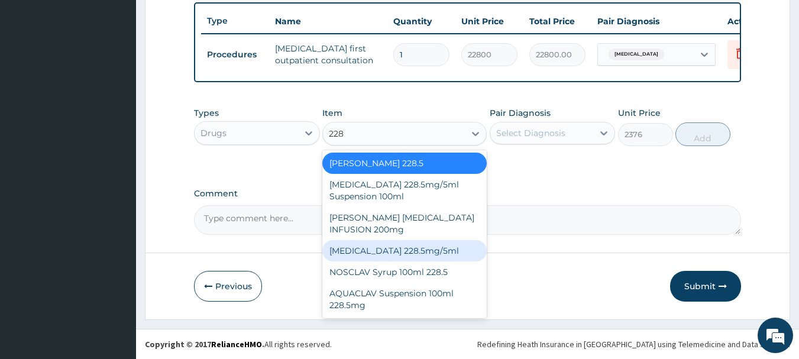
click at [361, 248] on div "[MEDICAL_DATA] 228.5mg/5ml" at bounding box center [404, 250] width 164 height 21
type input "7920"
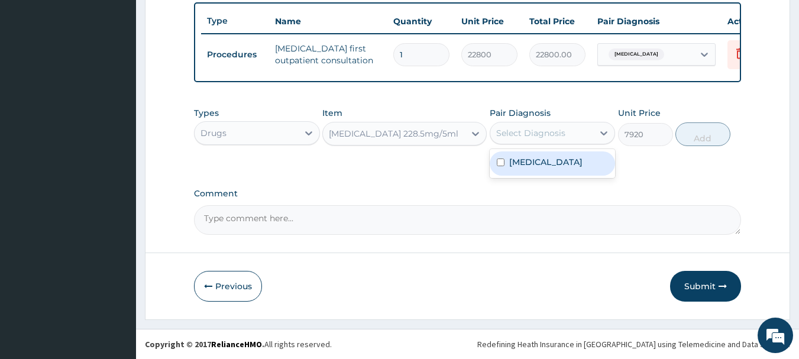
click at [546, 133] on div "Select Diagnosis" at bounding box center [530, 133] width 69 height 12
click at [503, 164] on input "checkbox" at bounding box center [501, 162] width 8 height 8
checkbox input "true"
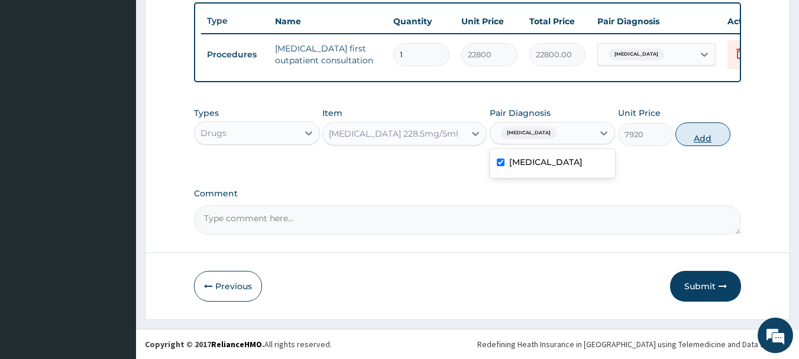
click at [682, 138] on button "Add" at bounding box center [702, 134] width 55 height 24
type input "0"
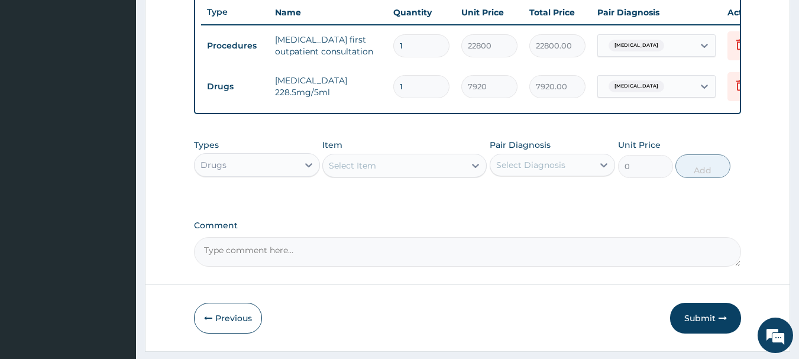
click at [399, 175] on div "Select Item" at bounding box center [394, 165] width 142 height 19
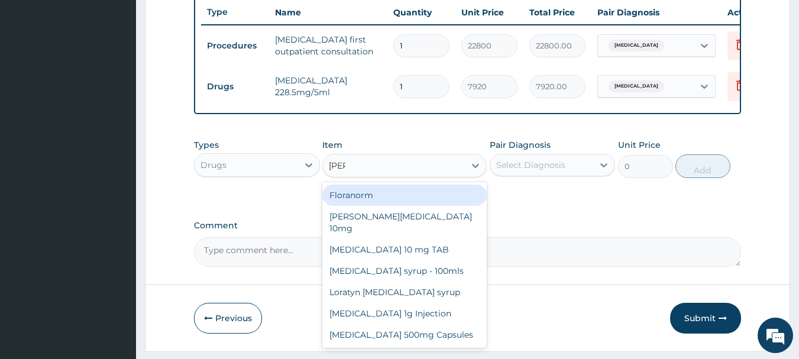
type input "lorat"
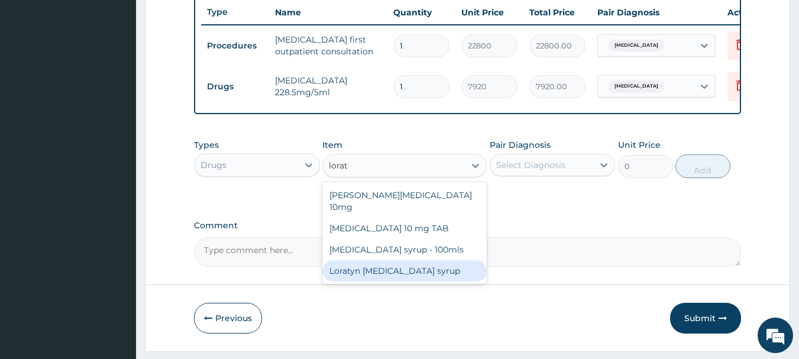
click at [388, 260] on div "Loratyn [MEDICAL_DATA] syrup" at bounding box center [404, 270] width 164 height 21
type input "1320"
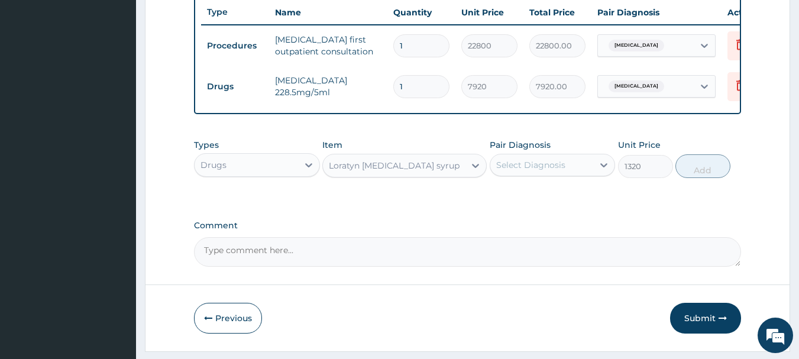
click at [584, 171] on div "Select Diagnosis" at bounding box center [541, 165] width 103 height 19
click at [503, 203] on div "[MEDICAL_DATA]" at bounding box center [553, 195] width 126 height 24
checkbox input "true"
click at [692, 178] on button "Add" at bounding box center [702, 166] width 55 height 24
type input "0"
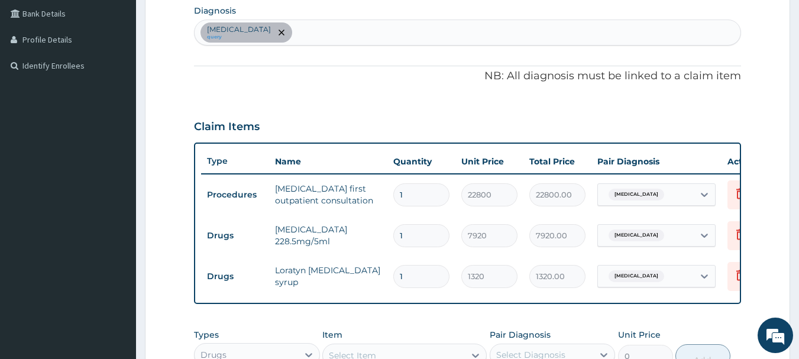
scroll to position [241, 0]
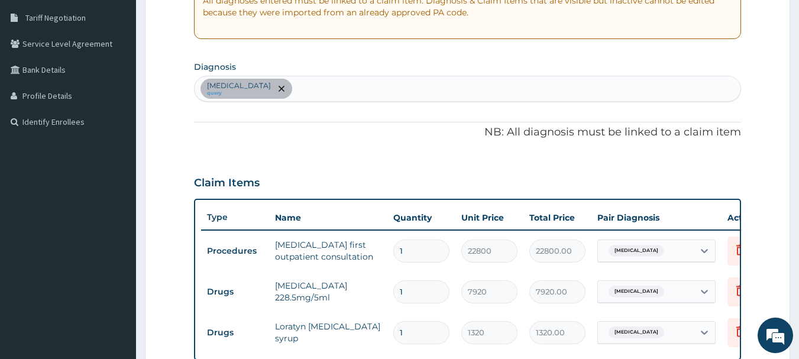
click at [371, 86] on div "Acute tonsillitis, unspecified query" at bounding box center [468, 88] width 546 height 25
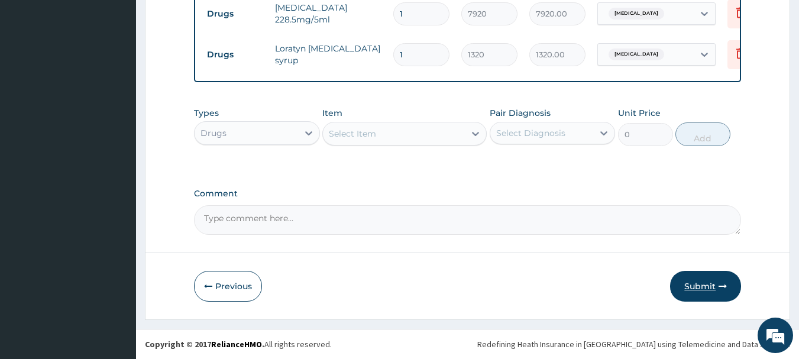
click at [694, 283] on button "Submit" at bounding box center [705, 286] width 71 height 31
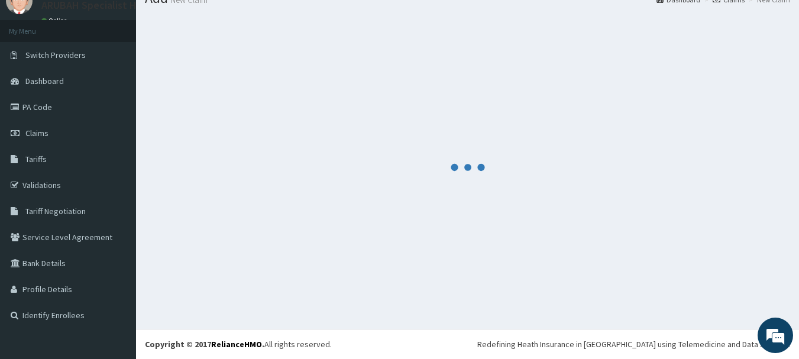
scroll to position [48, 0]
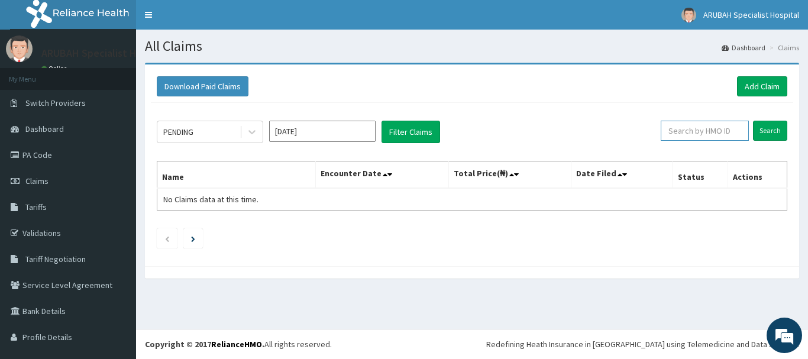
click at [688, 129] on input "text" at bounding box center [704, 131] width 88 height 20
paste input "WAN/10061/E"
type input "WAN/10061/E"
click at [762, 132] on input "Search" at bounding box center [770, 131] width 34 height 20
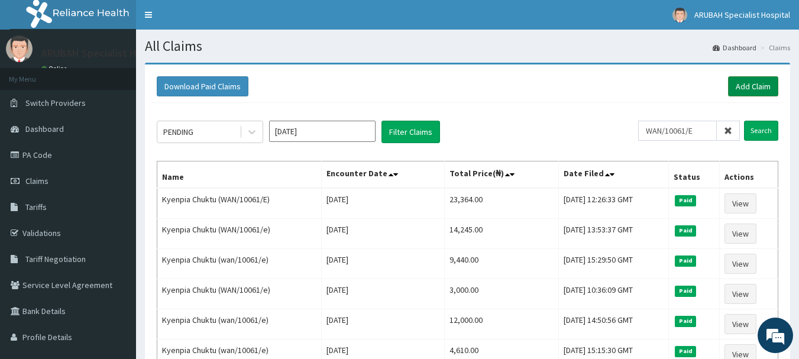
click at [752, 80] on link "Add Claim" at bounding box center [753, 86] width 50 height 20
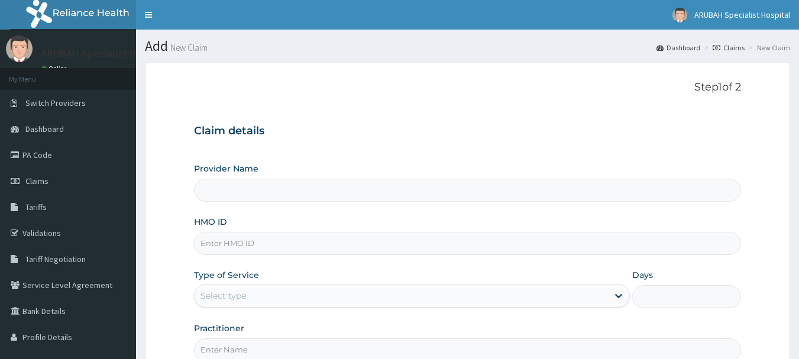
click at [333, 242] on input "HMO ID" at bounding box center [468, 243] width 548 height 23
paste input "WAN/10061/E"
type input "WAN/10061/E"
click at [245, 298] on div "Select type" at bounding box center [223, 296] width 46 height 12
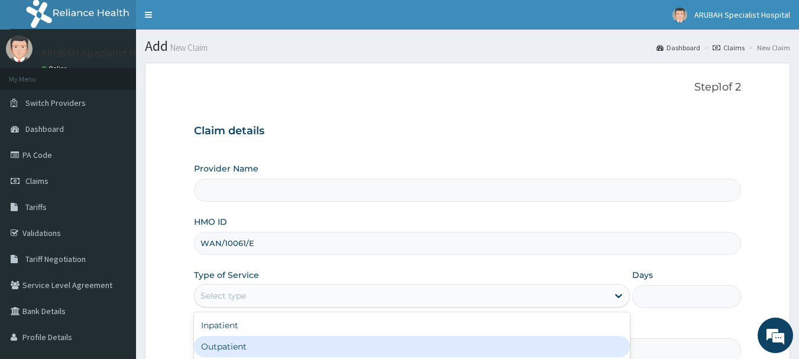
type input "Arubah Specialist Hospital- isang iso"
click at [228, 345] on div "Outpatient" at bounding box center [412, 346] width 436 height 21
type input "1"
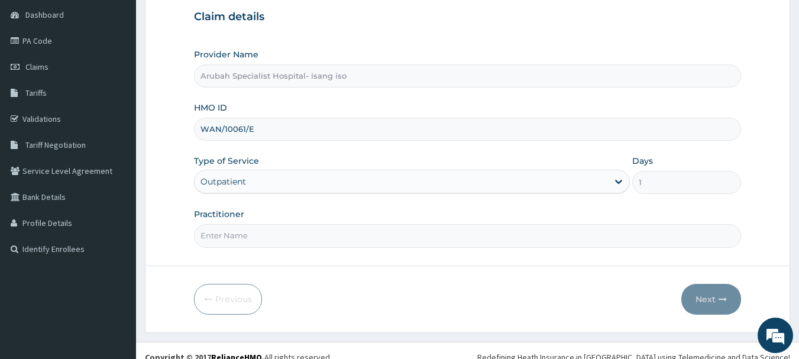
scroll to position [119, 0]
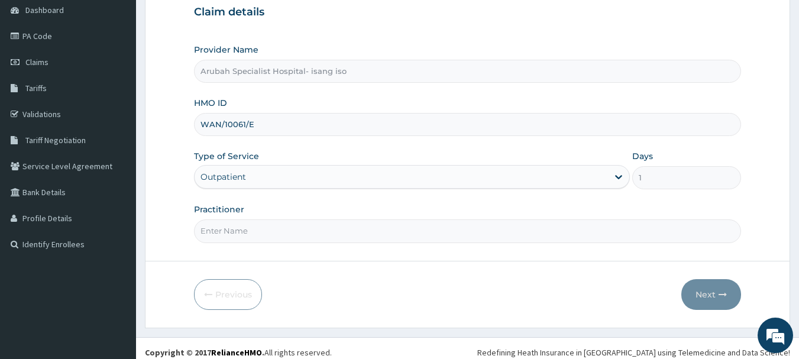
click at [234, 225] on input "Practitioner" at bounding box center [468, 230] width 548 height 23
type input "Dr. Cyprian Ntamu"
click at [716, 300] on button "Next" at bounding box center [711, 294] width 60 height 31
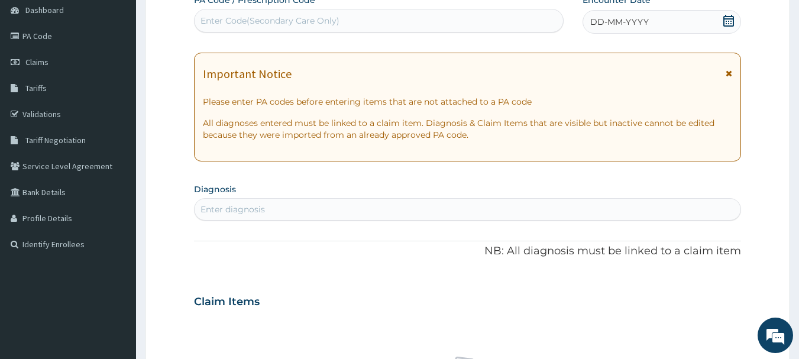
click at [728, 20] on icon at bounding box center [729, 21] width 12 height 12
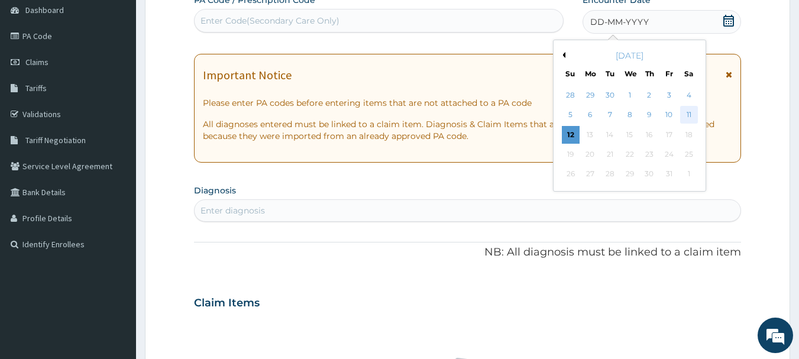
click at [684, 113] on div "11" at bounding box center [689, 115] width 18 height 18
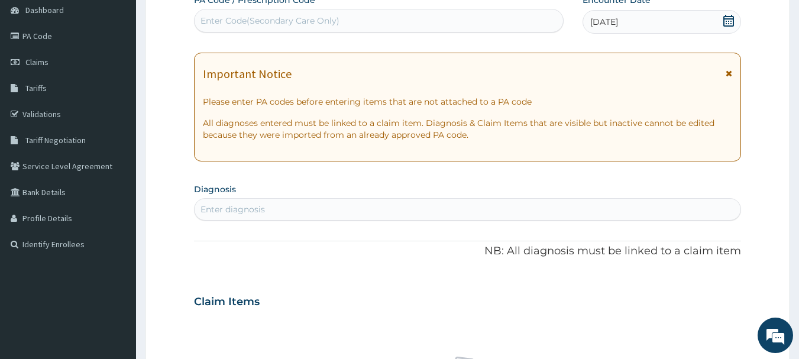
click at [431, 218] on div "Enter diagnosis" at bounding box center [468, 209] width 546 height 19
click at [364, 209] on div "Enter diagnosis" at bounding box center [468, 209] width 546 height 19
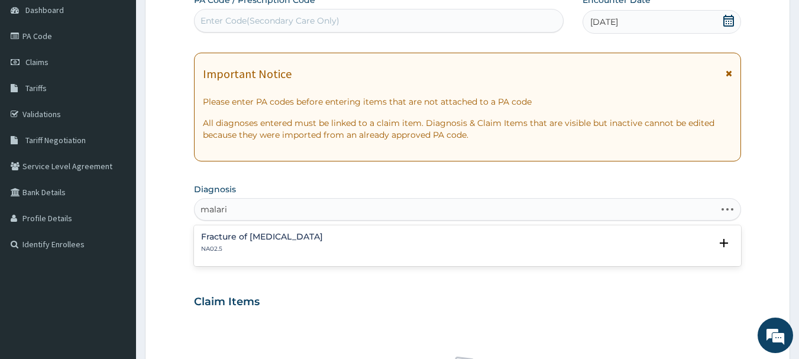
type input "[MEDICAL_DATA]"
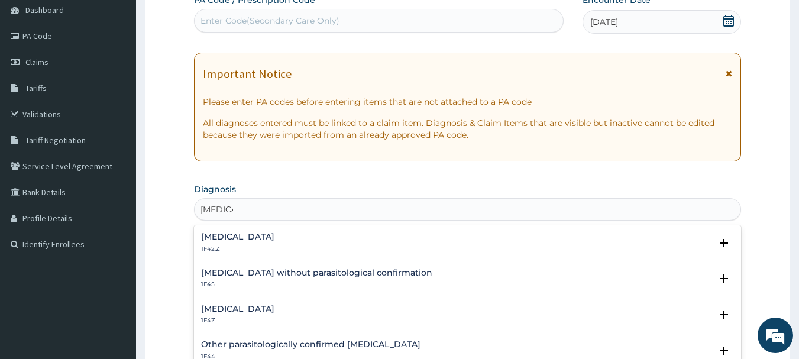
click at [219, 313] on h4 "[MEDICAL_DATA]" at bounding box center [237, 309] width 73 height 9
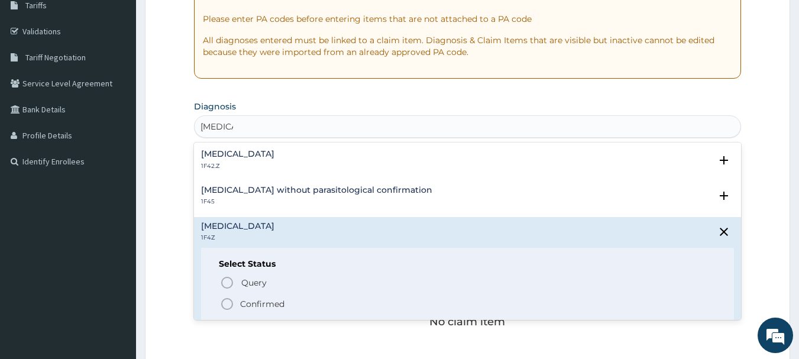
scroll to position [241, 0]
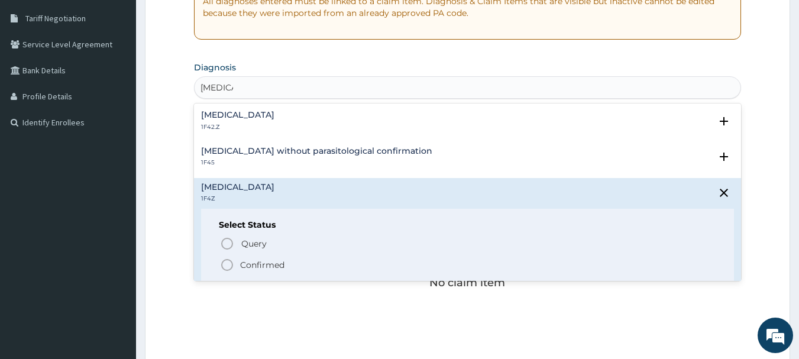
click at [222, 260] on icon "status option filled" at bounding box center [227, 265] width 14 height 14
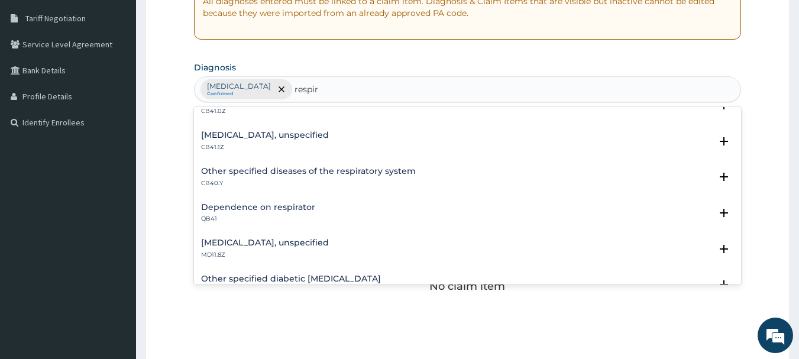
scroll to position [170, 0]
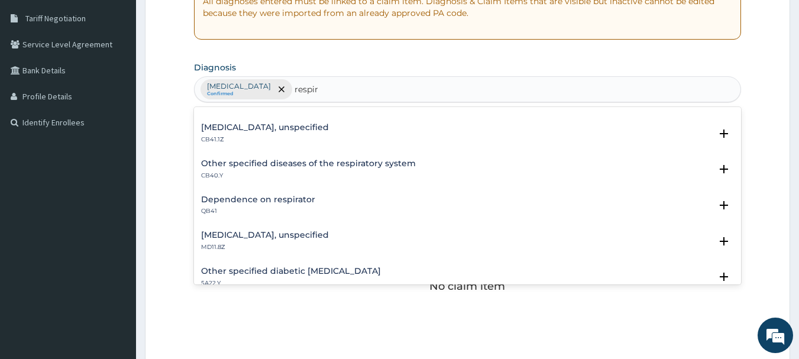
click at [214, 163] on h4 "Other specified diseases of the respiratory system" at bounding box center [308, 163] width 215 height 9
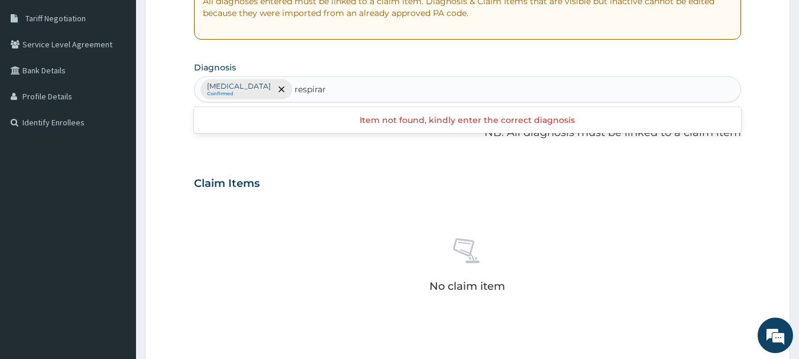
scroll to position [0, 0]
type input "respir"
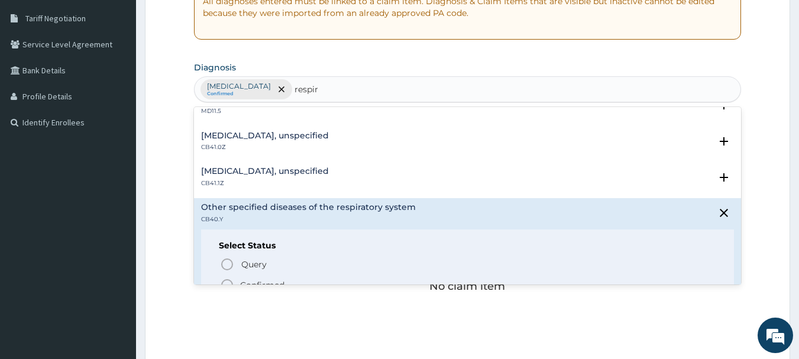
scroll to position [157, 0]
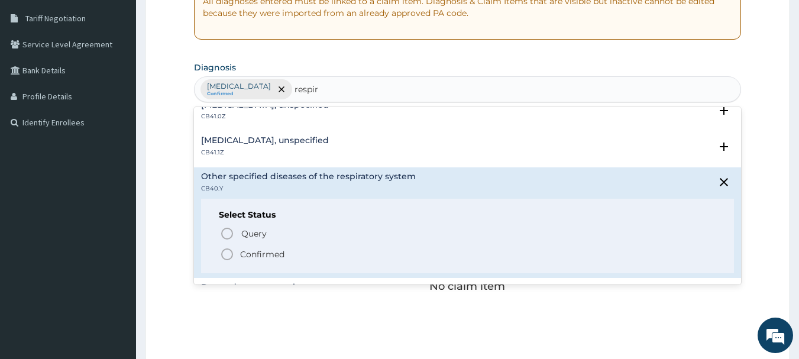
click at [225, 252] on icon "status option filled" at bounding box center [227, 254] width 14 height 14
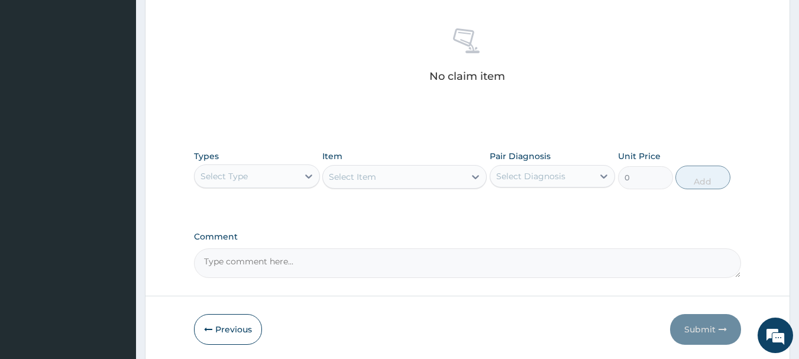
scroll to position [494, 0]
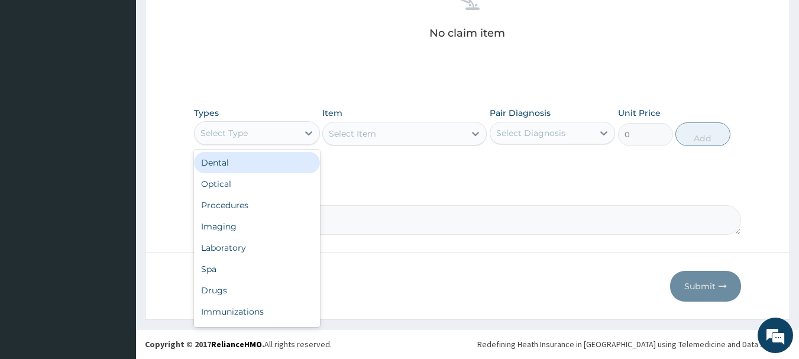
click at [248, 131] on div "Select Type" at bounding box center [246, 133] width 103 height 19
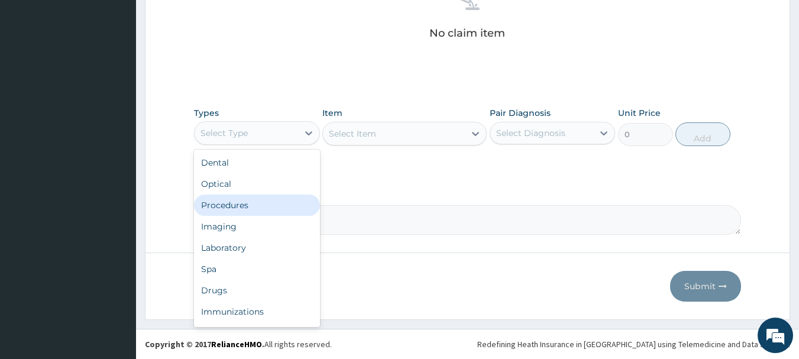
click at [230, 199] on div "Procedures" at bounding box center [257, 205] width 126 height 21
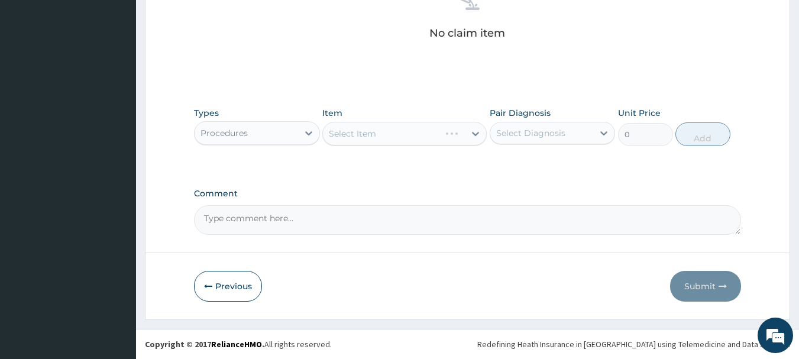
click at [437, 137] on div "Select Item" at bounding box center [404, 134] width 164 height 24
click at [437, 137] on div "Select Item" at bounding box center [394, 133] width 142 height 19
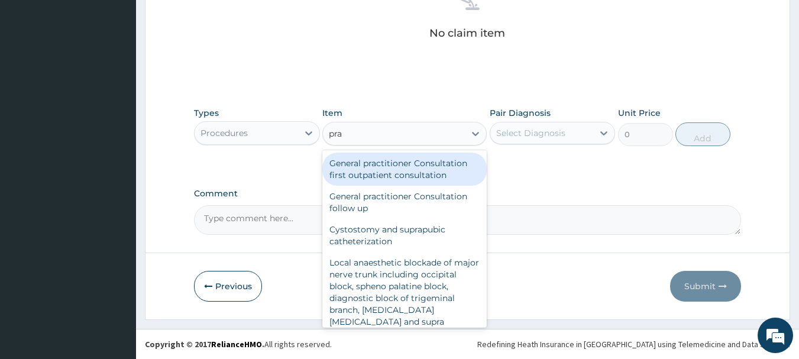
type input "prac"
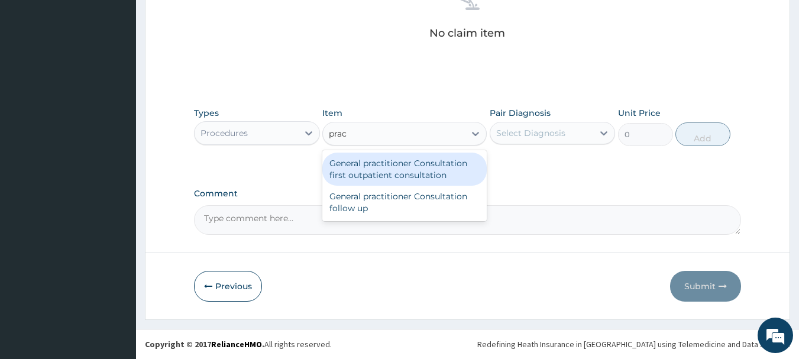
click at [415, 162] on div "General practitioner Consultation first outpatient consultation" at bounding box center [404, 169] width 164 height 33
type input "3960"
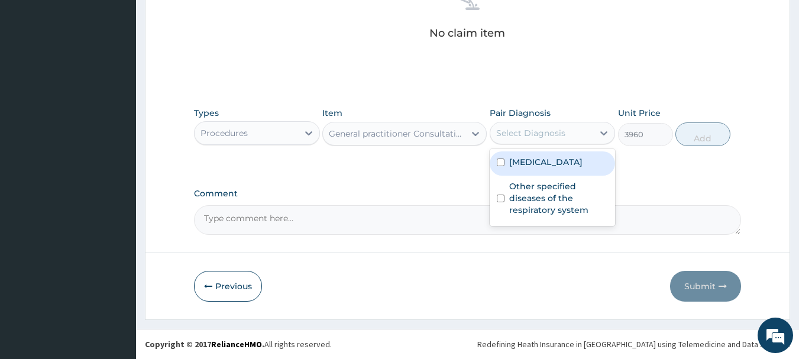
click at [526, 124] on div "Select Diagnosis" at bounding box center [541, 133] width 103 height 19
click at [491, 160] on div "[MEDICAL_DATA]" at bounding box center [553, 163] width 126 height 24
checkbox input "true"
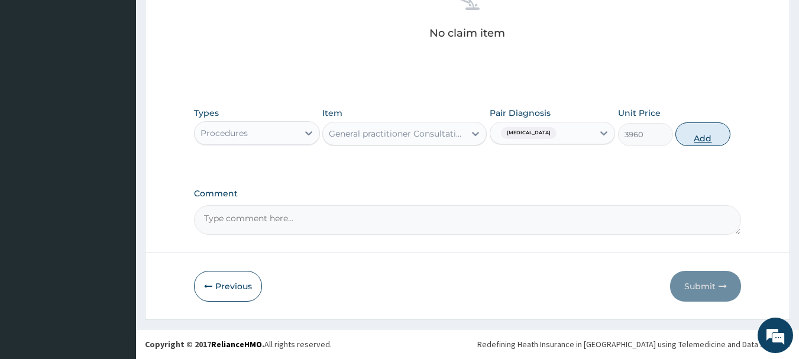
click at [700, 134] on button "Add" at bounding box center [702, 134] width 55 height 24
type input "0"
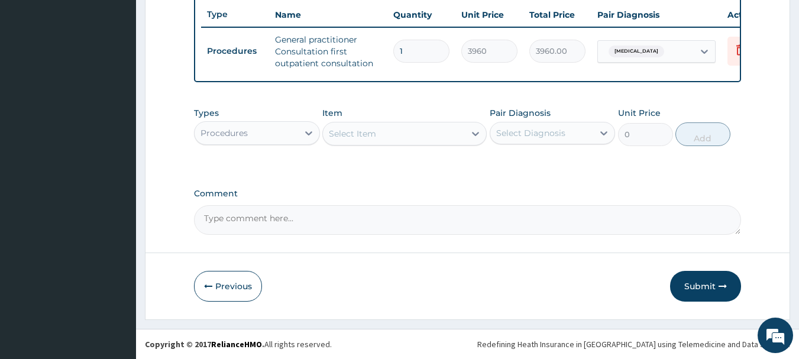
click at [273, 131] on div "Procedures" at bounding box center [246, 133] width 103 height 19
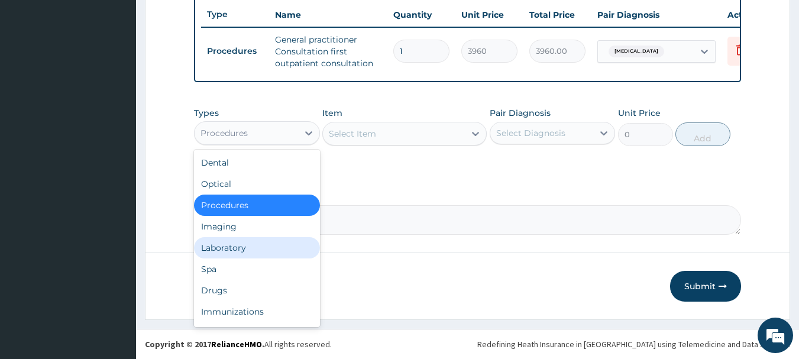
click at [231, 242] on div "Laboratory" at bounding box center [257, 247] width 126 height 21
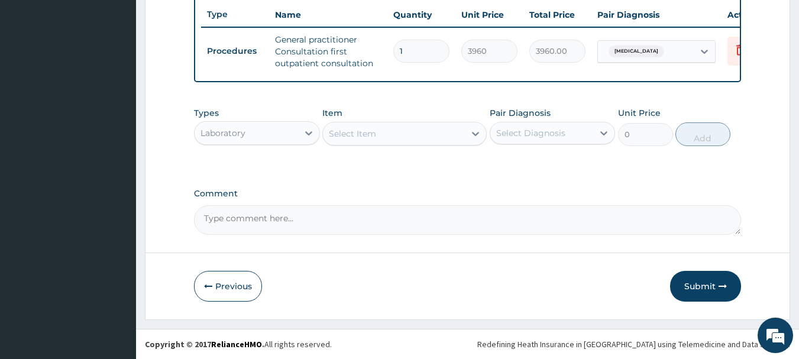
click at [417, 125] on div "Select Item" at bounding box center [394, 133] width 142 height 19
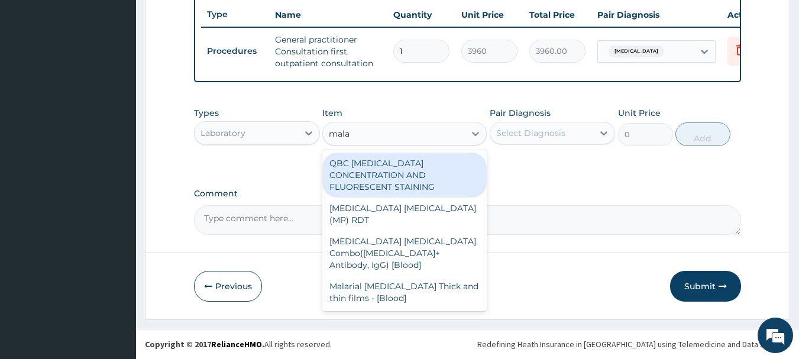
type input "malar"
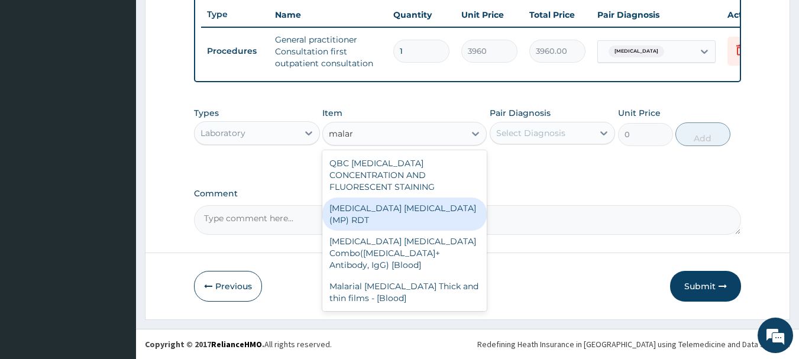
click at [389, 197] on div "MALARIA PARASITE (MP) RDT" at bounding box center [404, 213] width 164 height 33
type input "1800"
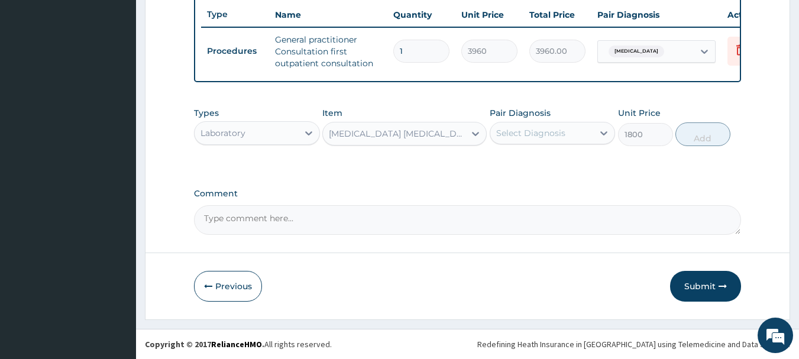
click at [533, 140] on div "Select Diagnosis" at bounding box center [541, 133] width 103 height 19
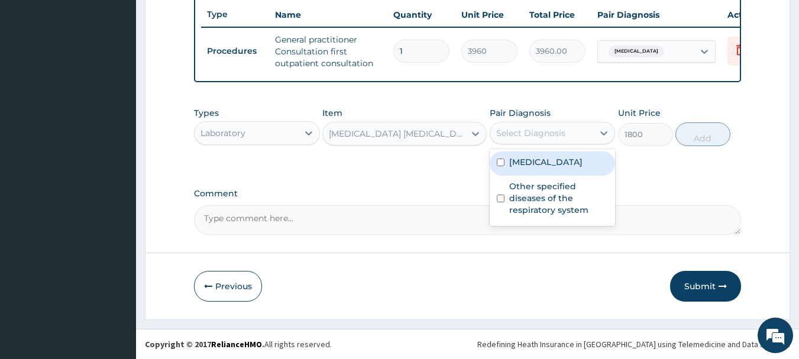
click at [510, 160] on label "[MEDICAL_DATA]" at bounding box center [545, 162] width 73 height 12
checkbox input "true"
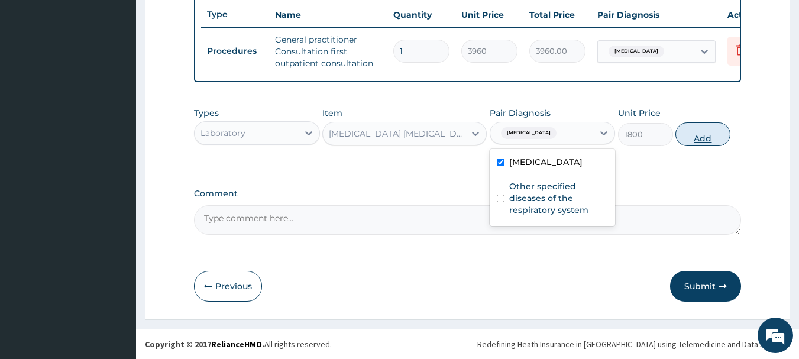
click at [708, 135] on button "Add" at bounding box center [702, 134] width 55 height 24
type input "0"
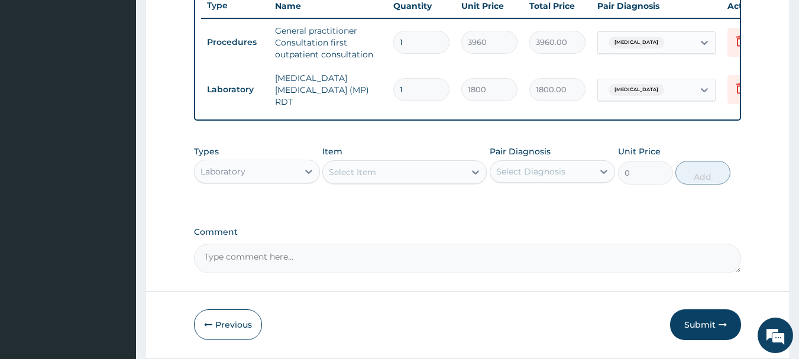
click at [240, 177] on div "Laboratory" at bounding box center [222, 172] width 45 height 12
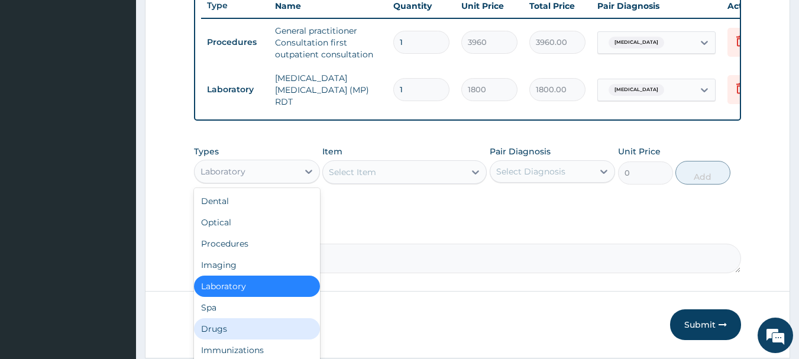
click at [209, 332] on div "Drugs" at bounding box center [257, 328] width 126 height 21
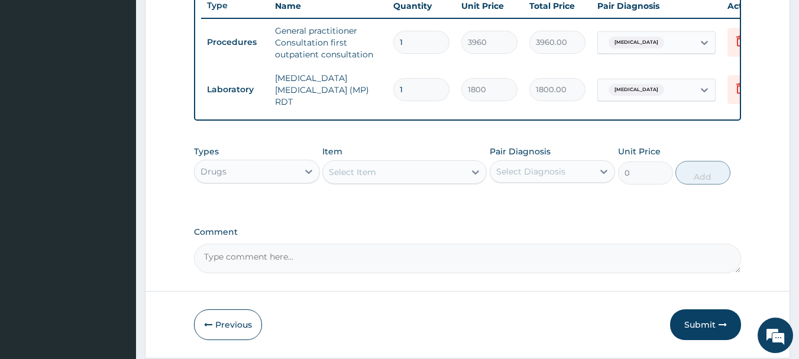
click at [388, 173] on div "Select Item" at bounding box center [394, 172] width 142 height 19
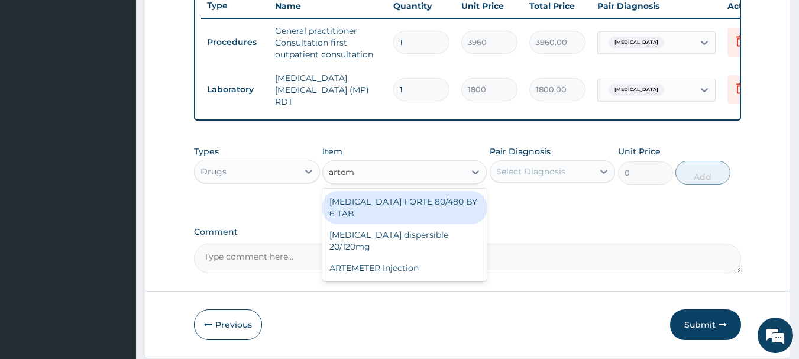
type input "arteme"
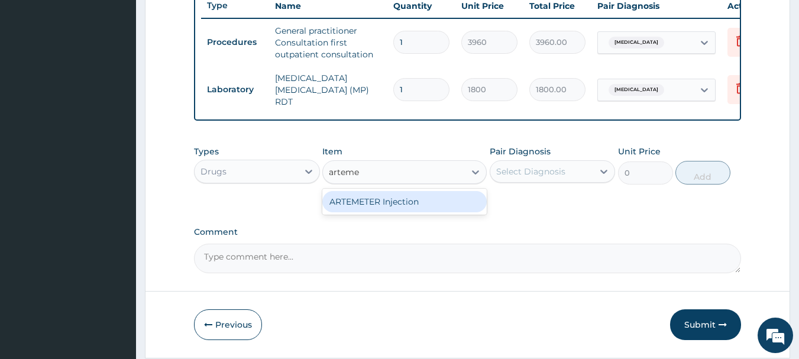
click at [388, 199] on div "ARTEMETER Injection" at bounding box center [404, 201] width 164 height 21
type input "1056"
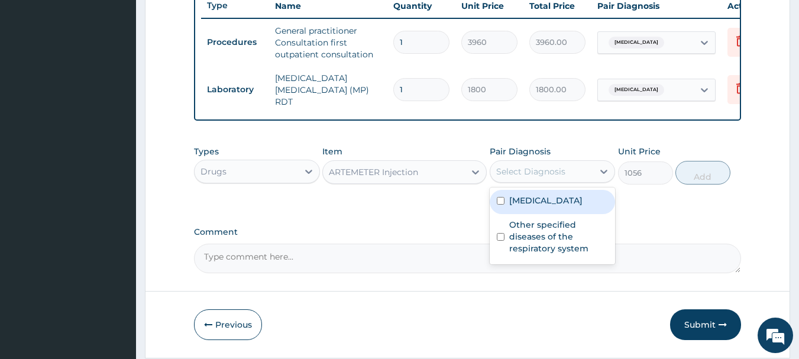
click at [526, 171] on div "Select Diagnosis" at bounding box center [530, 172] width 69 height 12
click at [500, 196] on div "[MEDICAL_DATA]" at bounding box center [553, 202] width 126 height 24
checkbox input "true"
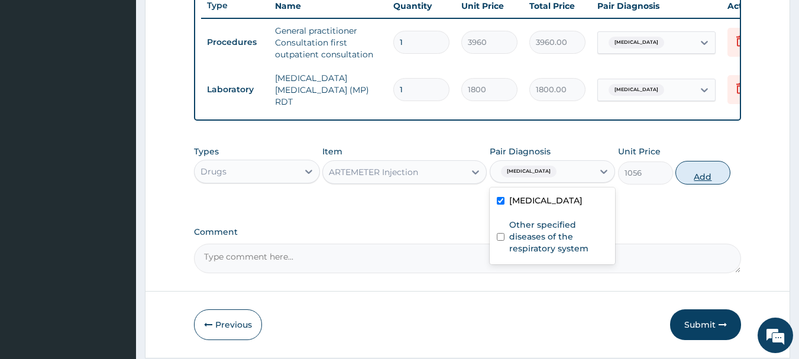
click at [718, 175] on button "Add" at bounding box center [702, 173] width 55 height 24
type input "0"
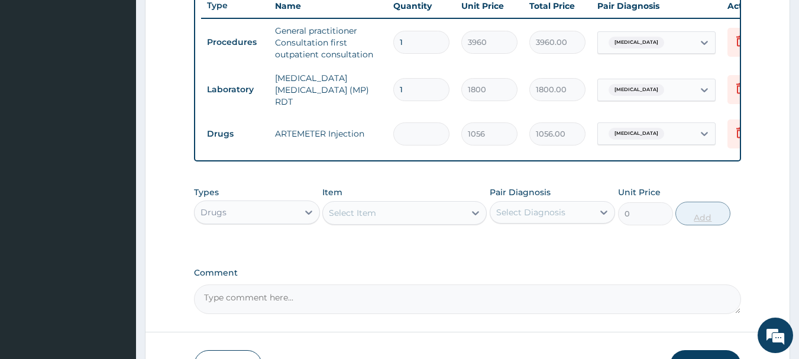
type input "0.00"
type input "6"
type input "6336.00"
type input "6"
click at [369, 216] on div "Select Item" at bounding box center [352, 213] width 47 height 12
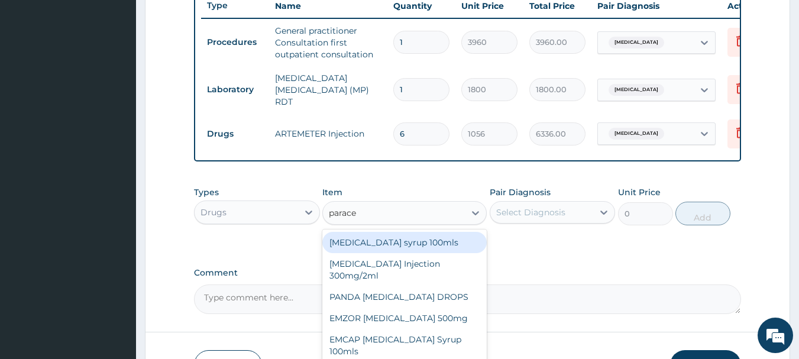
type input "paracet"
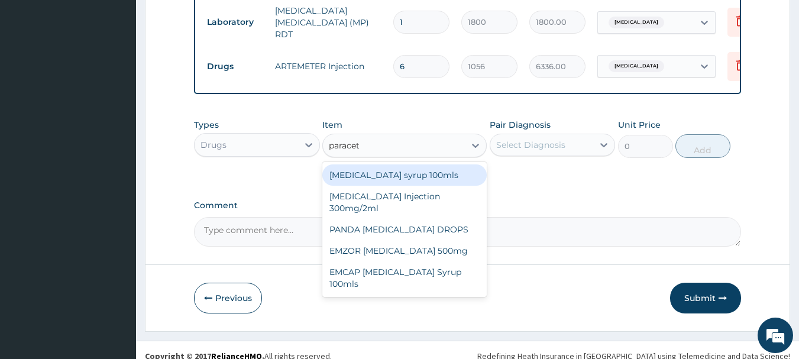
scroll to position [535, 0]
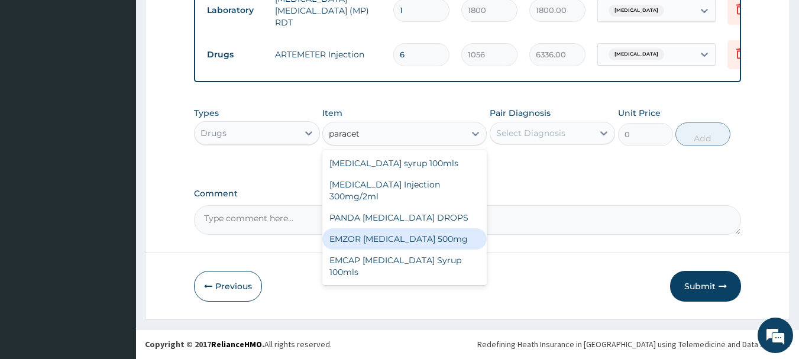
click at [412, 247] on div "EMZOR [MEDICAL_DATA] 500mg" at bounding box center [404, 238] width 164 height 21
type input "26.4"
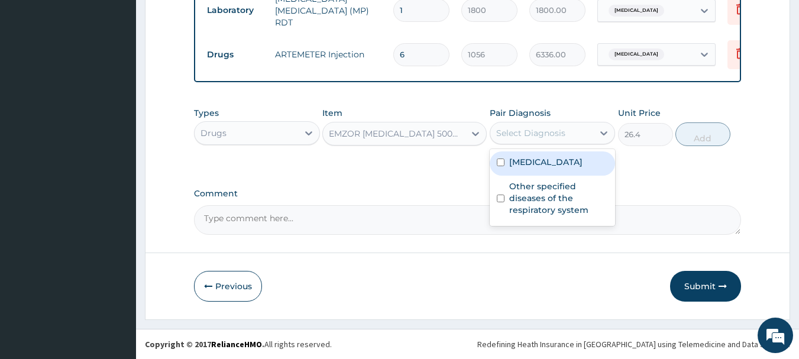
click at [530, 137] on div "Select Diagnosis" at bounding box center [530, 133] width 69 height 12
click at [504, 161] on input "checkbox" at bounding box center [501, 162] width 8 height 8
checkbox input "true"
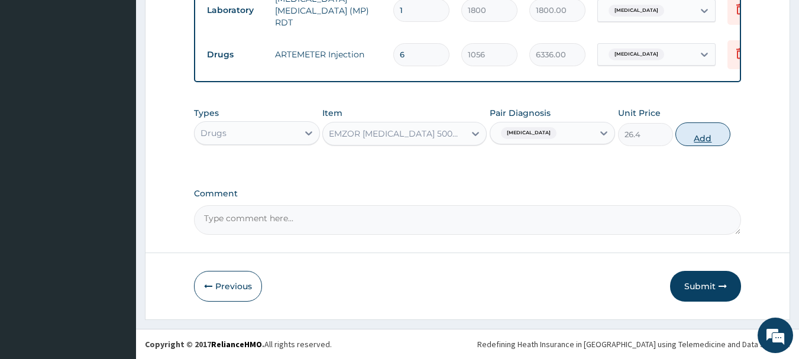
click at [712, 130] on button "Add" at bounding box center [702, 134] width 55 height 24
type input "0"
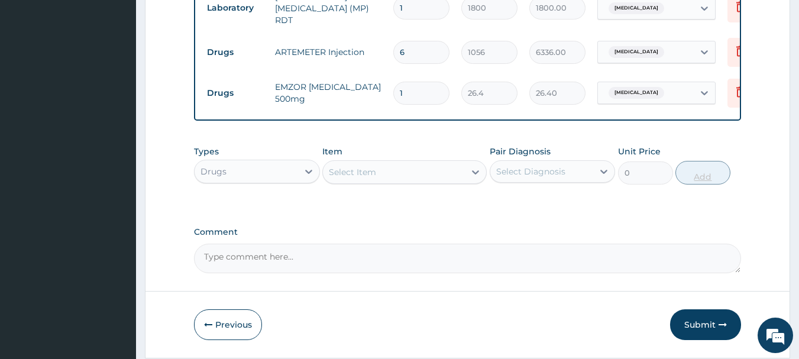
type input "12"
type input "316.80"
type input "12"
click at [348, 171] on div "Select Item" at bounding box center [352, 172] width 47 height 12
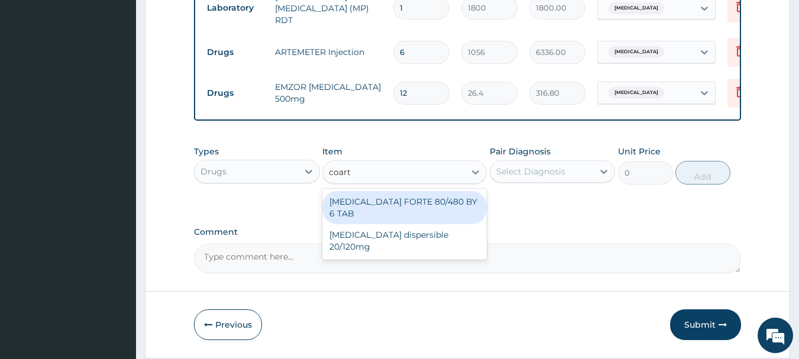
type input "coarte"
click at [347, 197] on div "[MEDICAL_DATA] FORTE 80/480 BY 6 TAB" at bounding box center [404, 207] width 164 height 33
type input "501.6"
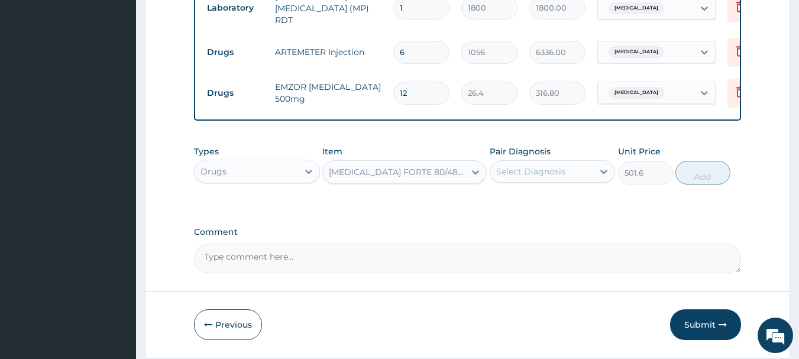
click at [537, 177] on div "Select Diagnosis" at bounding box center [530, 172] width 69 height 12
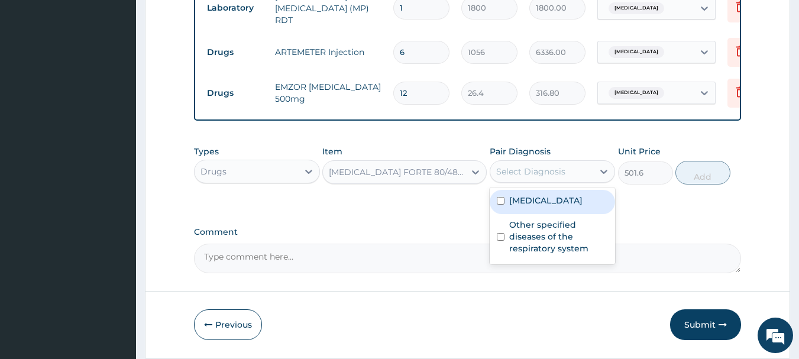
click at [511, 200] on label "[MEDICAL_DATA]" at bounding box center [545, 201] width 73 height 12
checkbox input "true"
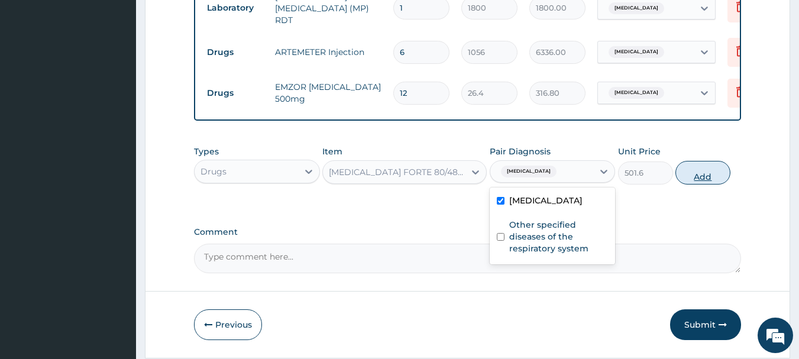
click at [697, 182] on button "Add" at bounding box center [702, 173] width 55 height 24
type input "0"
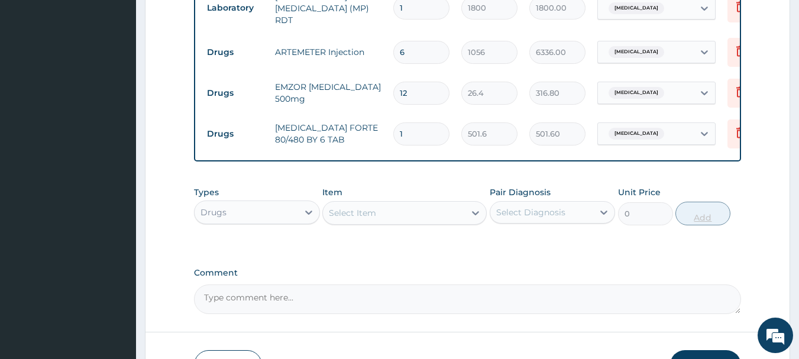
type input "0.00"
type input "6"
type input "3009.60"
type input "6"
click at [477, 224] on div at bounding box center [475, 212] width 21 height 21
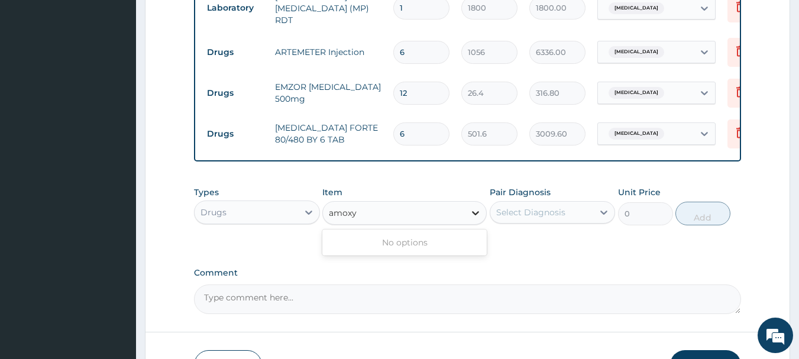
type input "amox"
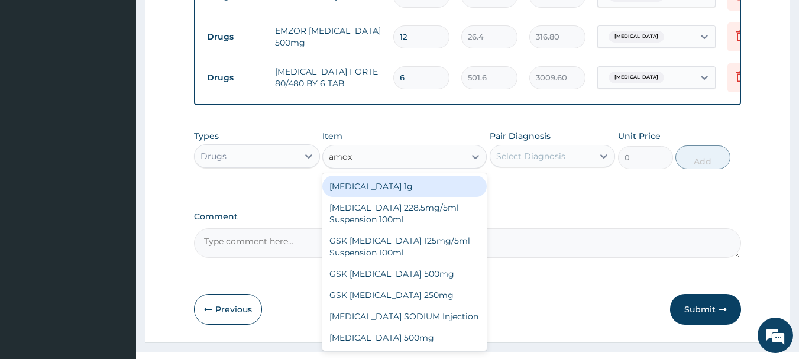
scroll to position [616, 0]
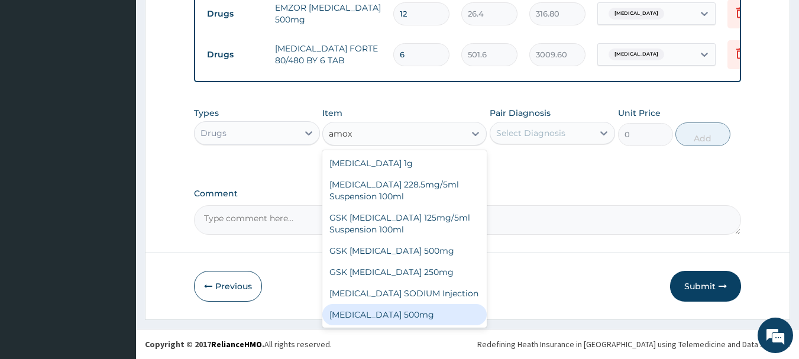
click at [417, 323] on div "[MEDICAL_DATA] 500mg" at bounding box center [404, 314] width 164 height 21
type input "79.2"
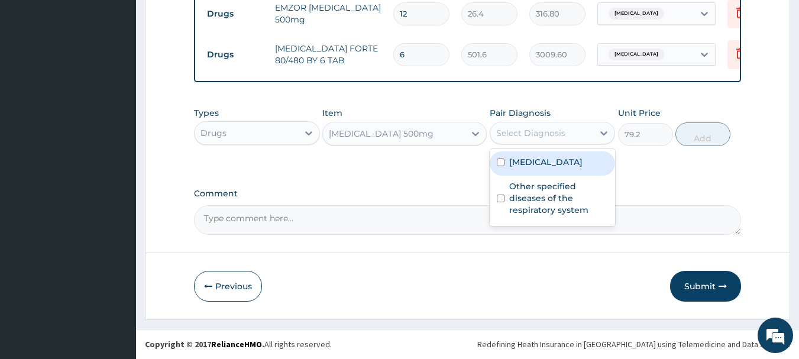
click at [517, 134] on div "Select Diagnosis" at bounding box center [530, 133] width 69 height 12
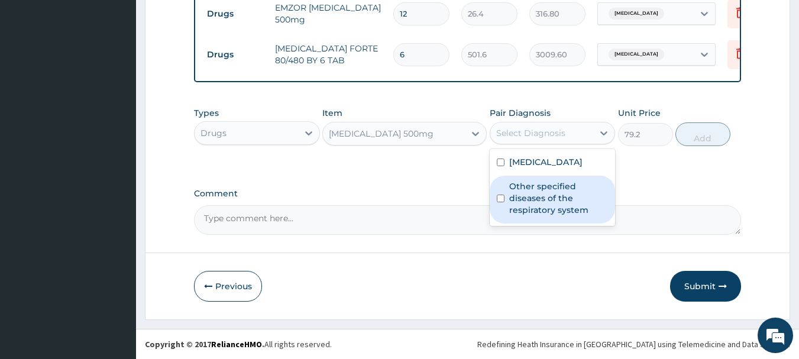
click at [498, 193] on div "Other specified diseases of the respiratory system" at bounding box center [553, 200] width 126 height 48
checkbox input "true"
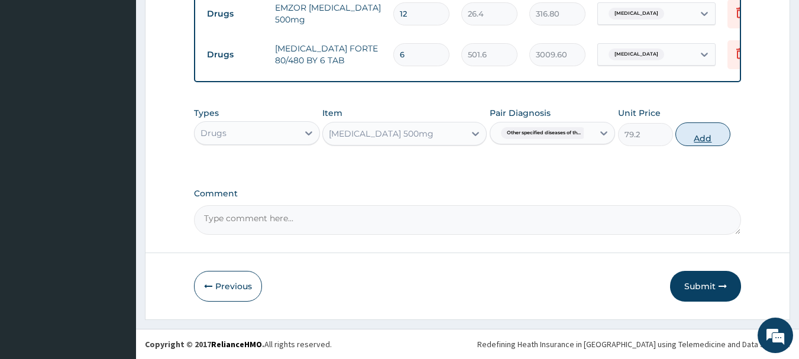
click at [685, 139] on button "Add" at bounding box center [702, 134] width 55 height 24
type input "0"
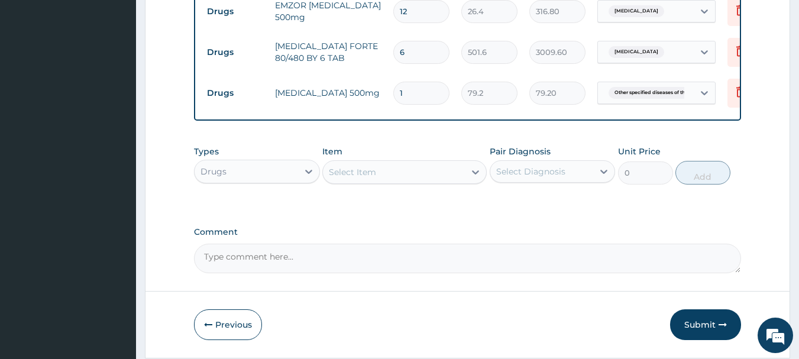
type input "10"
type input "792.00"
type input "10"
click at [713, 325] on button "Submit" at bounding box center [705, 324] width 71 height 31
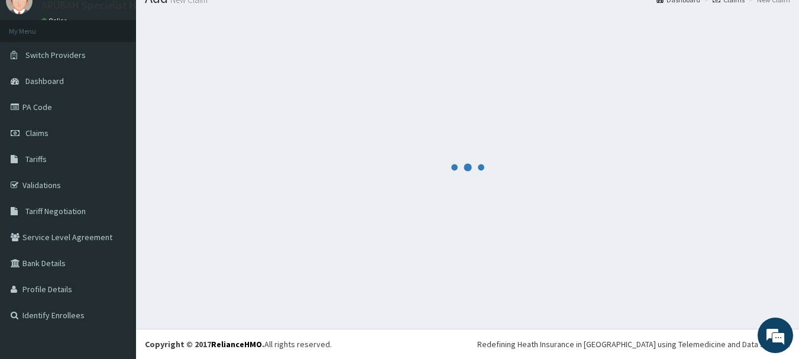
scroll to position [48, 0]
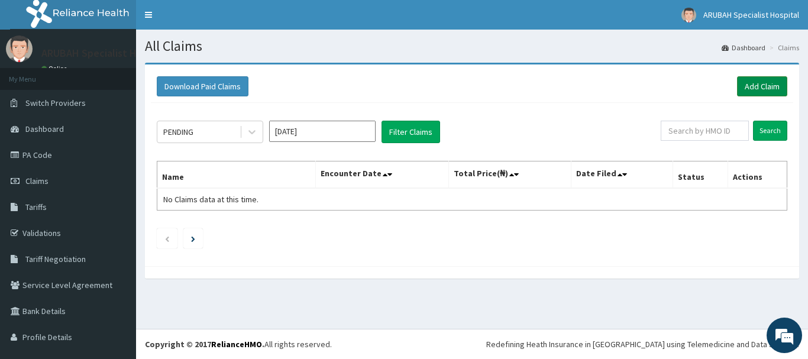
click at [737, 86] on link "Add Claim" at bounding box center [762, 86] width 50 height 20
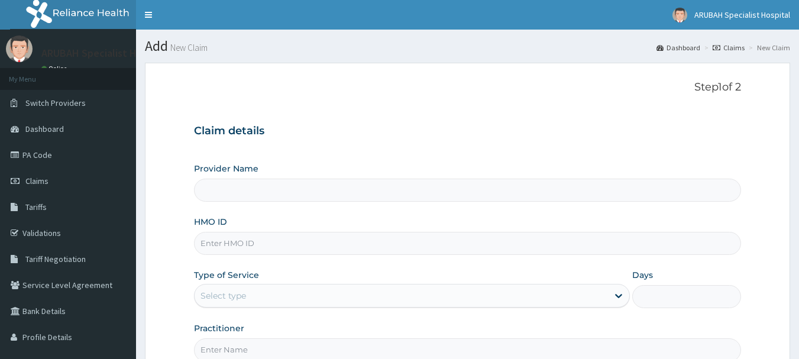
drag, startPoint x: 0, startPoint y: 0, endPoint x: 358, endPoint y: 245, distance: 433.5
click at [358, 245] on input "HMO ID" at bounding box center [468, 243] width 548 height 23
paste input "OHT/10136/B"
type input "OHT/10136/B"
type input "Arubah Specialist Hospital- isang iso"
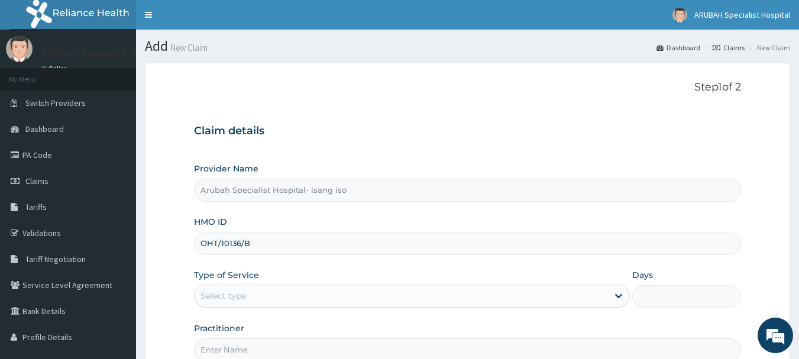
type input "oht/10136/b"
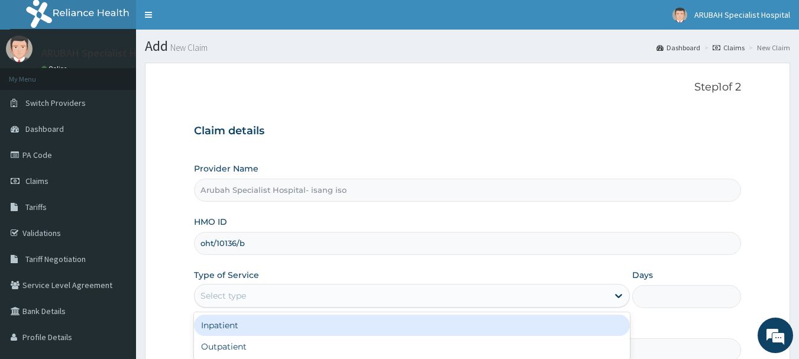
click at [270, 293] on div "Select type" at bounding box center [401, 295] width 413 height 19
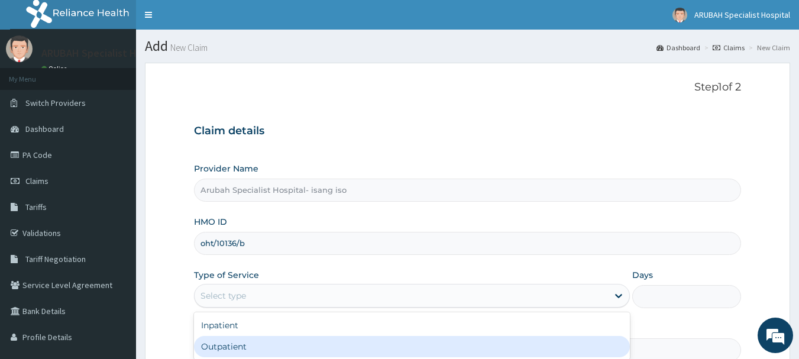
click at [247, 354] on div "Outpatient" at bounding box center [412, 346] width 436 height 21
type input "1"
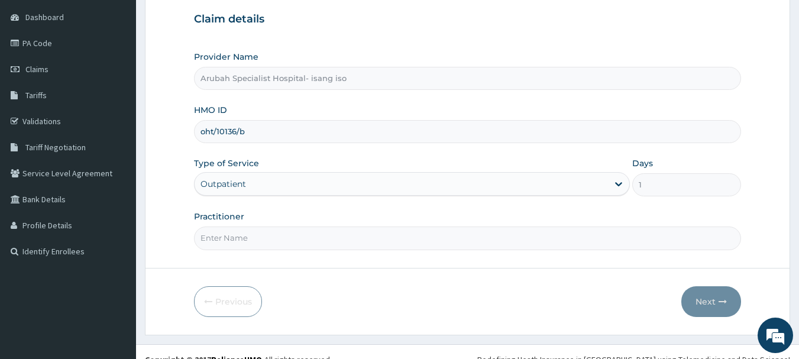
scroll to position [127, 0]
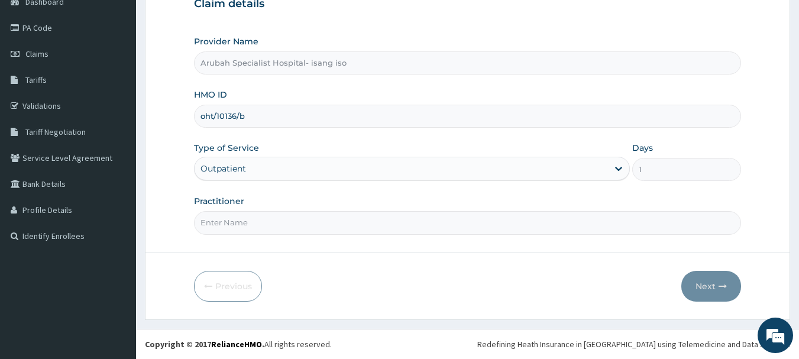
click at [214, 219] on input "Practitioner" at bounding box center [468, 222] width 548 height 23
type input "[PERSON_NAME] Ntamu"
click at [721, 292] on button "Next" at bounding box center [711, 286] width 60 height 31
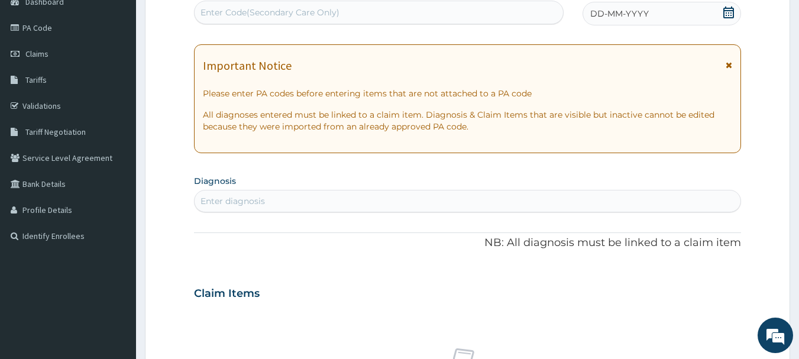
click at [731, 12] on icon at bounding box center [728, 13] width 11 height 12
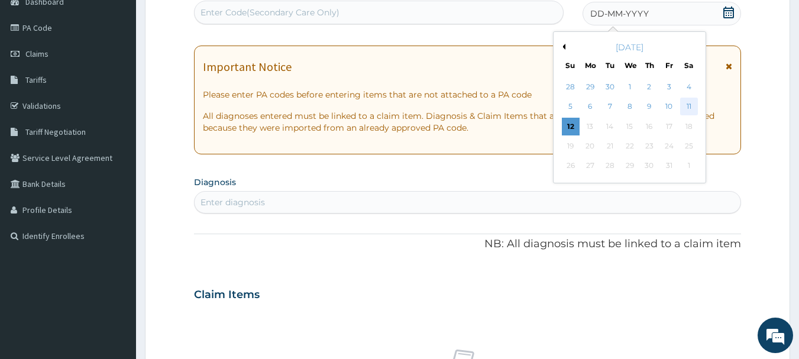
click at [692, 109] on div "11" at bounding box center [689, 107] width 18 height 18
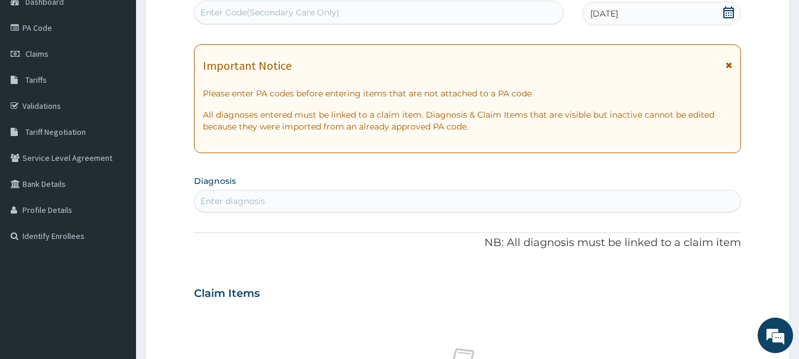
click at [527, 211] on div "Enter diagnosis" at bounding box center [468, 201] width 548 height 22
type input "[MEDICAL_DATA]"
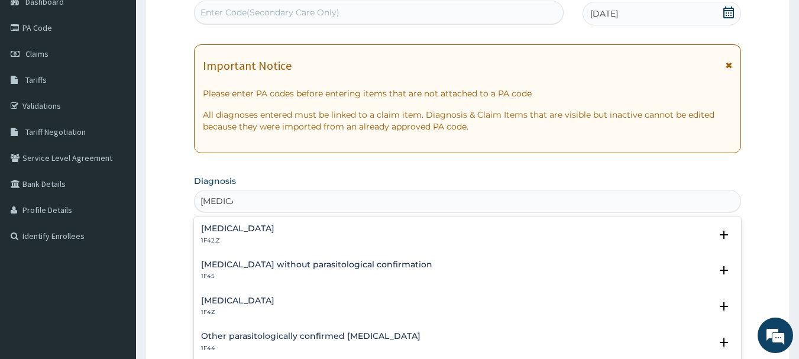
click at [232, 306] on div "[MEDICAL_DATA] 1F4Z" at bounding box center [237, 306] width 73 height 21
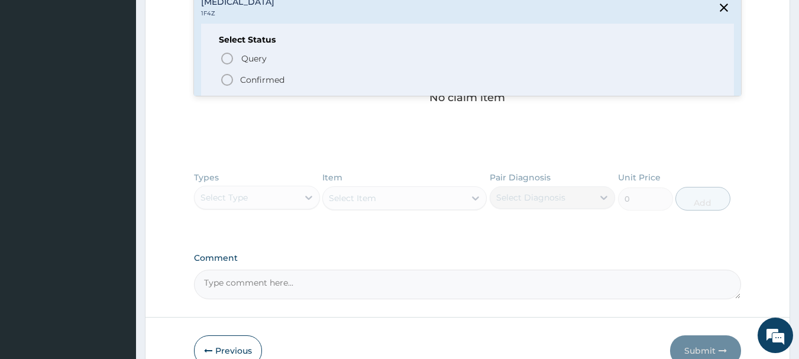
scroll to position [433, 0]
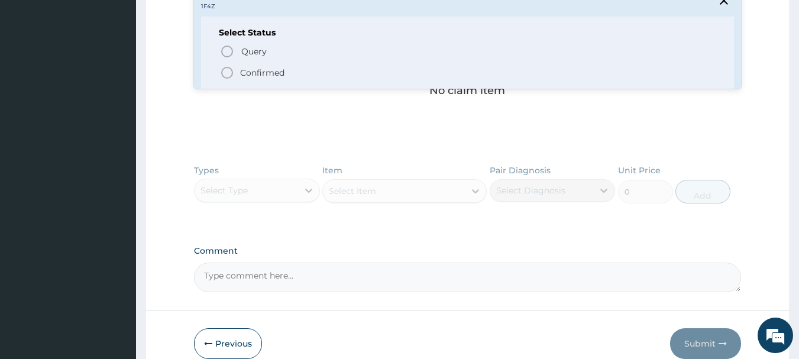
click at [229, 74] on icon "status option filled" at bounding box center [227, 73] width 14 height 14
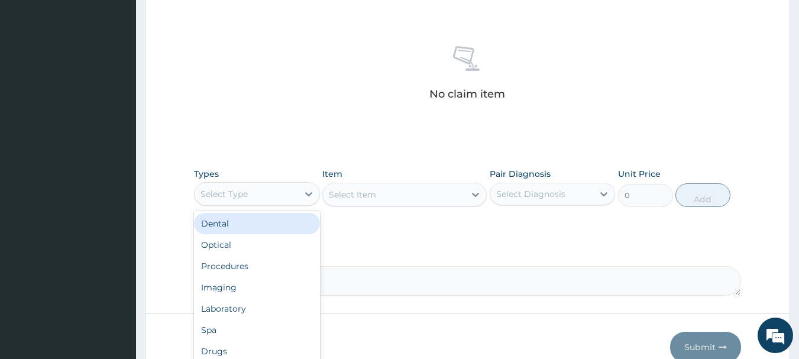
click at [224, 198] on div "Select Type" at bounding box center [223, 194] width 47 height 12
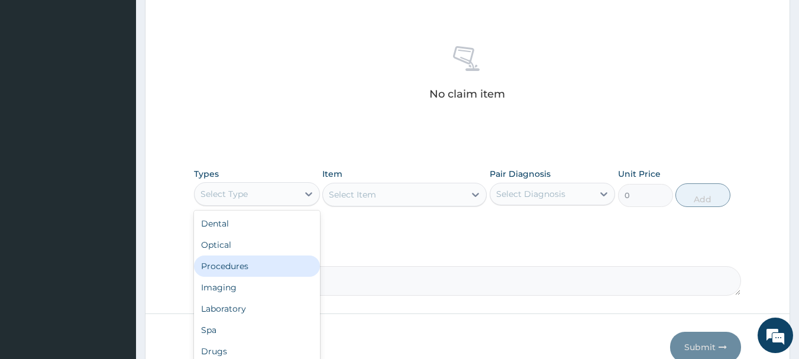
click at [224, 268] on div "Procedures" at bounding box center [257, 265] width 126 height 21
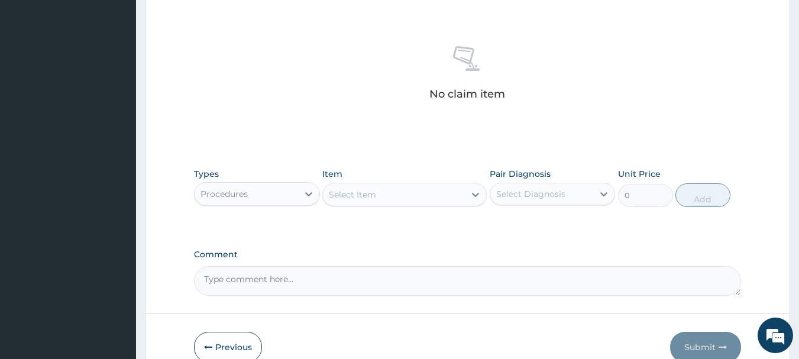
click at [363, 195] on div "Select Item" at bounding box center [352, 195] width 47 height 12
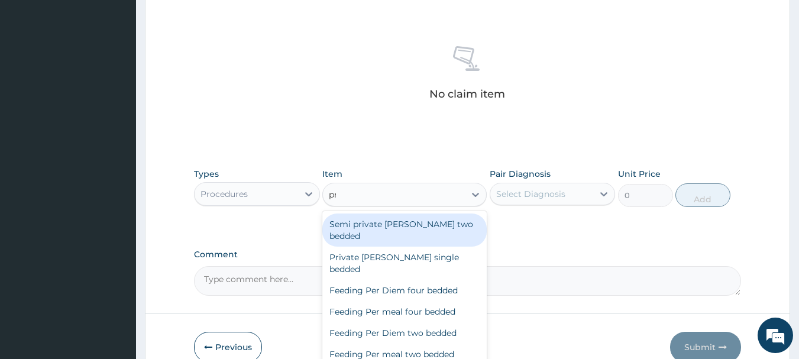
type input "pra"
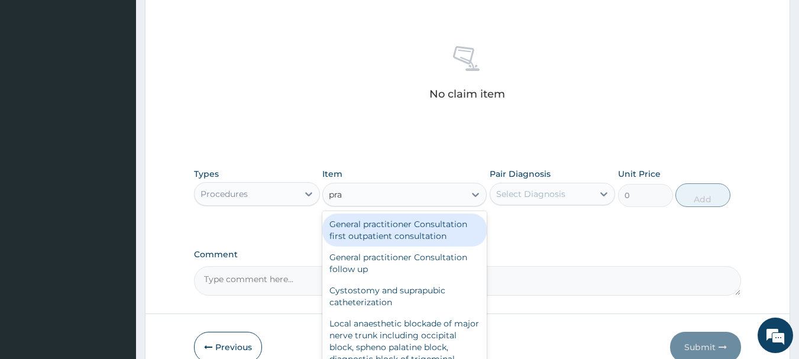
click at [363, 224] on div "General practitioner Consultation first outpatient consultation" at bounding box center [404, 229] width 164 height 33
type input "3960"
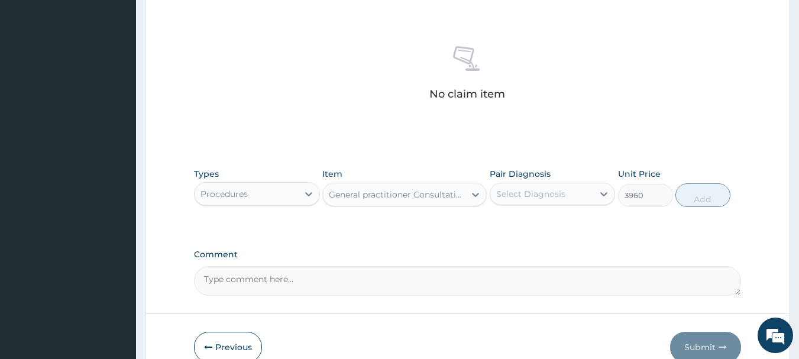
click at [507, 190] on div "Select Diagnosis" at bounding box center [530, 194] width 69 height 12
click at [501, 218] on div "[MEDICAL_DATA]" at bounding box center [553, 224] width 126 height 24
checkbox input "true"
click at [691, 188] on button "Add" at bounding box center [702, 195] width 55 height 24
type input "0"
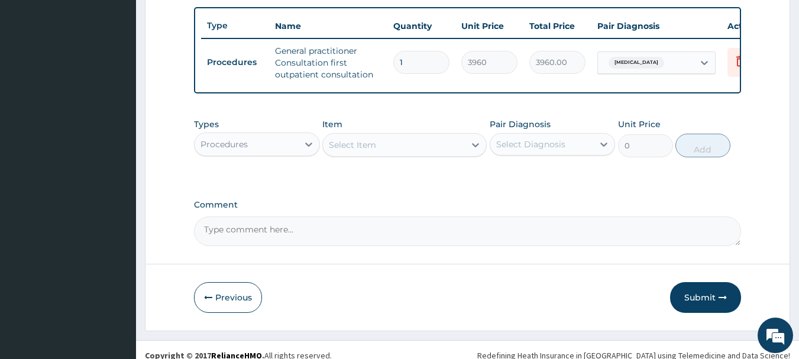
click at [234, 150] on div "Procedures" at bounding box center [223, 144] width 47 height 12
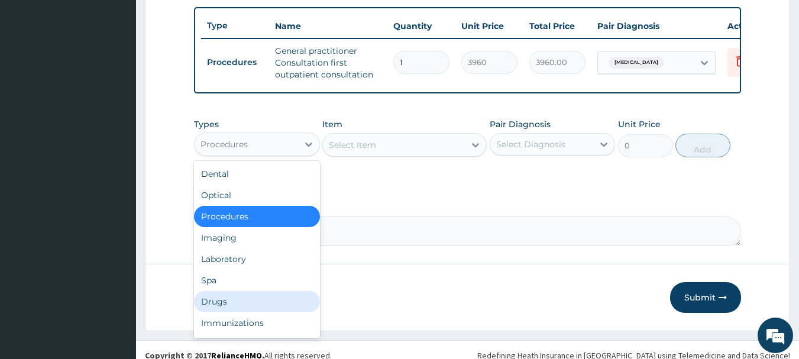
click at [215, 312] on div "Drugs" at bounding box center [257, 301] width 126 height 21
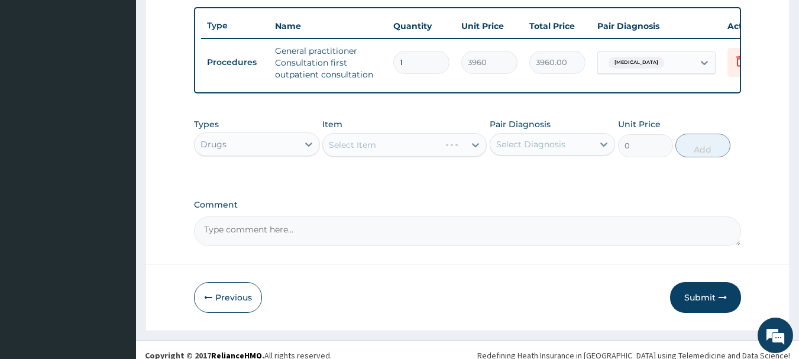
click at [367, 147] on div "Select Item" at bounding box center [404, 145] width 164 height 24
click at [367, 147] on div "Select Item" at bounding box center [394, 144] width 142 height 19
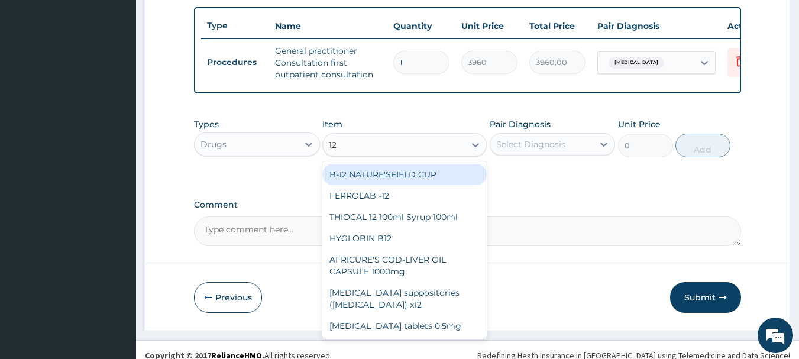
type input "120"
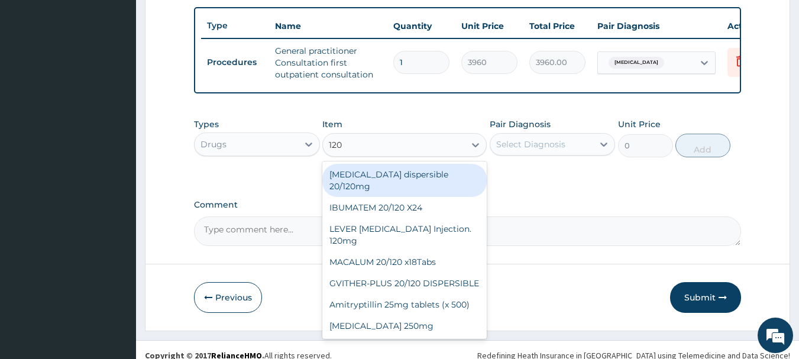
click at [459, 184] on div "[MEDICAL_DATA] dispersible 20/120mg" at bounding box center [404, 180] width 164 height 33
type input "125.4"
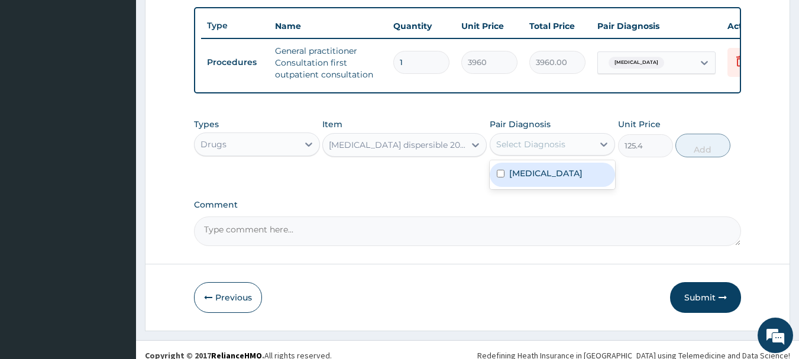
click at [509, 150] on div "Select Diagnosis" at bounding box center [530, 144] width 69 height 12
click at [501, 177] on input "checkbox" at bounding box center [501, 174] width 8 height 8
checkbox input "true"
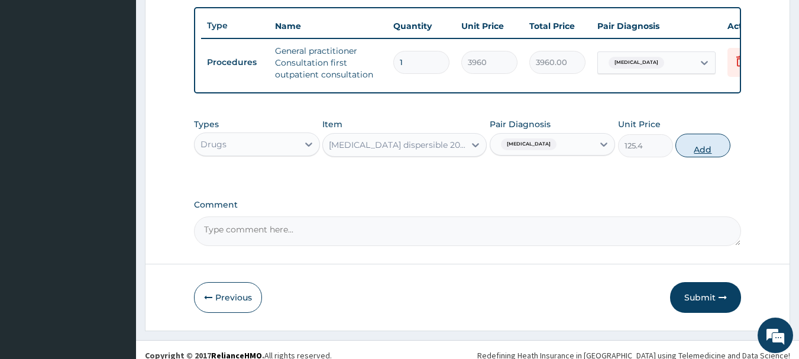
click at [712, 156] on button "Add" at bounding box center [702, 146] width 55 height 24
type input "0"
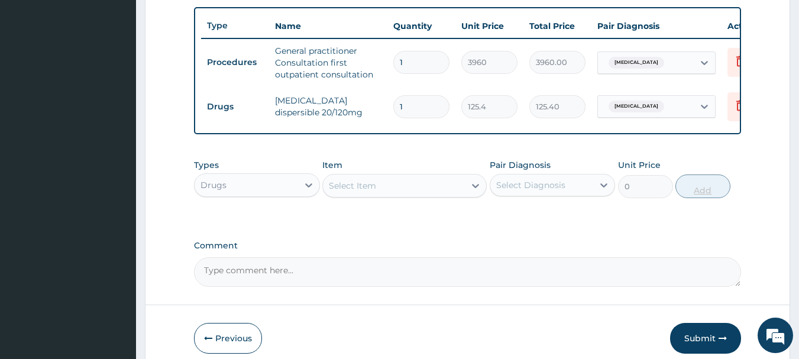
type input "0.00"
type input "6"
type input "752.40"
type input "6"
click at [431, 195] on div "Select Item" at bounding box center [394, 185] width 142 height 19
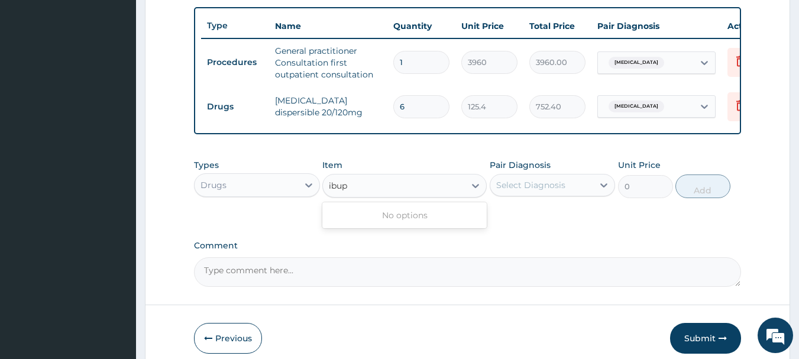
type input "ibup"
click at [402, 197] on div "Select Item" at bounding box center [404, 186] width 164 height 24
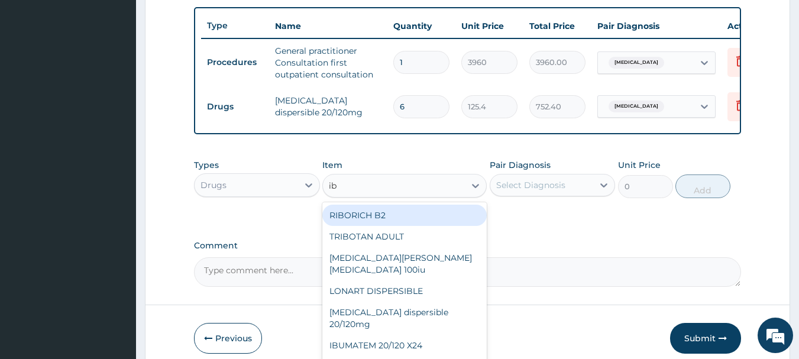
type input "ibu"
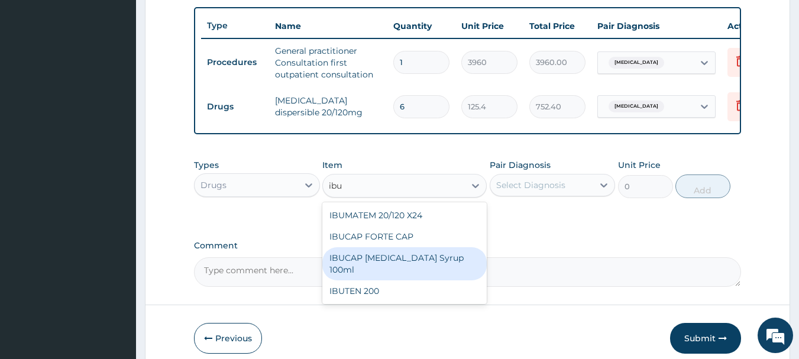
click at [391, 270] on div "IBUCAP [MEDICAL_DATA] Syrup 100ml" at bounding box center [404, 263] width 164 height 33
type input "858"
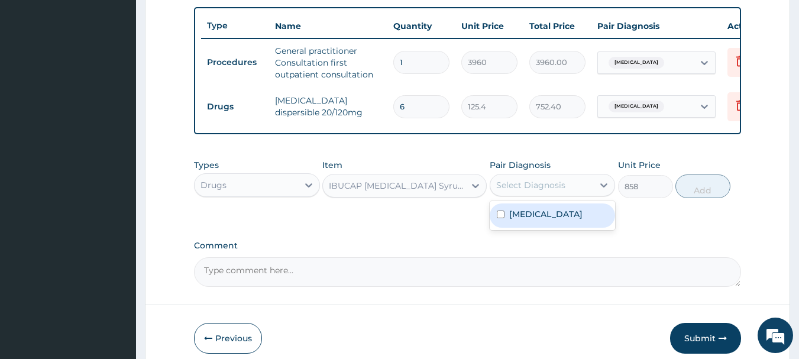
click at [513, 188] on div "Select Diagnosis" at bounding box center [530, 185] width 69 height 12
click at [496, 219] on div "[MEDICAL_DATA]" at bounding box center [553, 215] width 126 height 24
checkbox input "true"
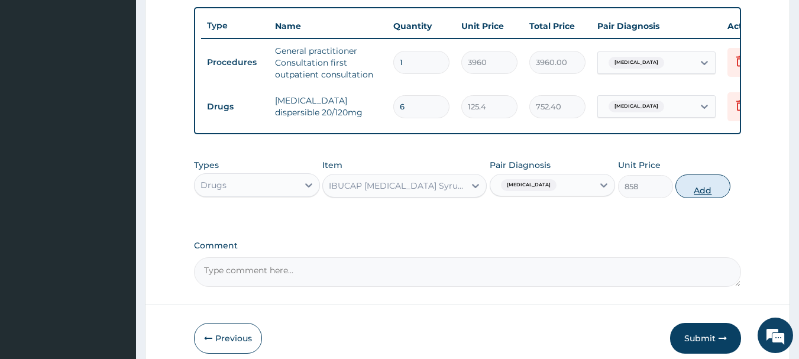
click at [691, 193] on button "Add" at bounding box center [702, 186] width 55 height 24
type input "0"
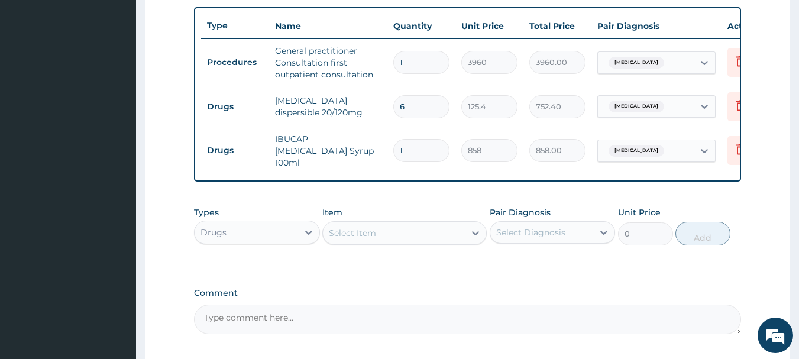
click at [369, 239] on div "Select Item" at bounding box center [352, 233] width 47 height 12
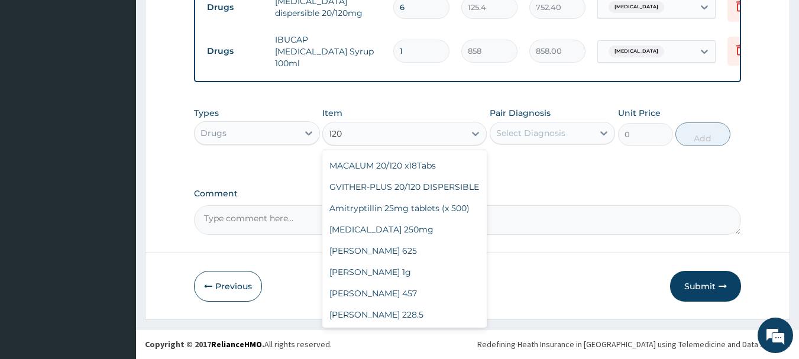
scroll to position [179, 0]
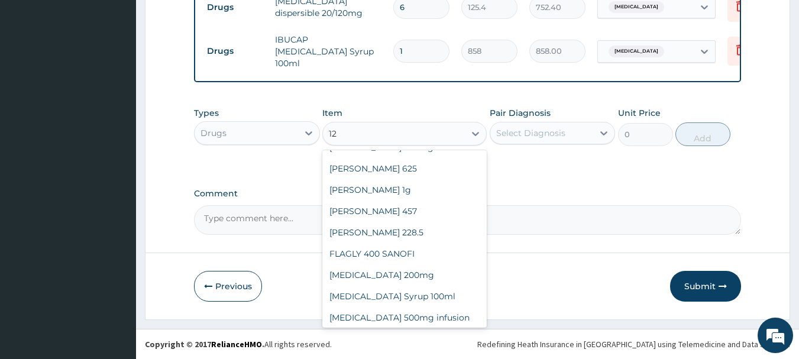
type input "1"
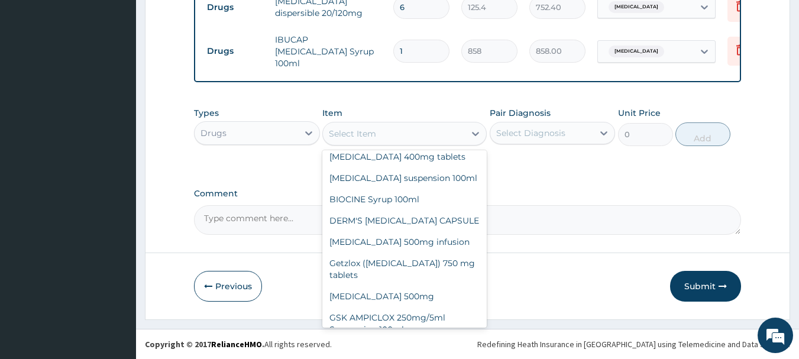
type input "l"
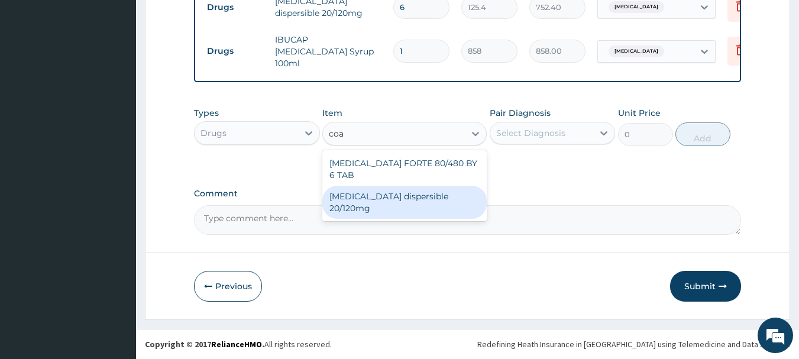
scroll to position [0, 0]
type input "c"
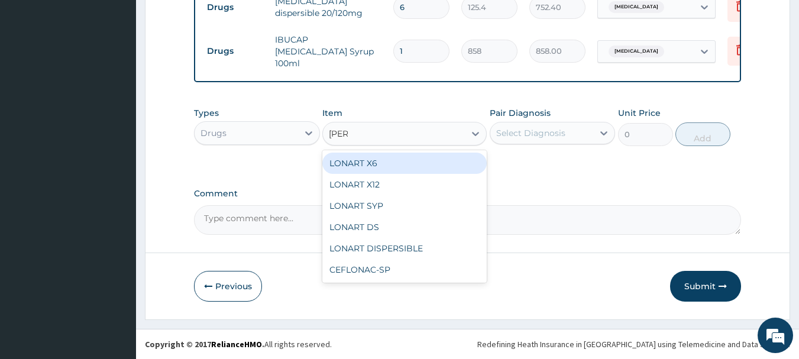
type input "lonar"
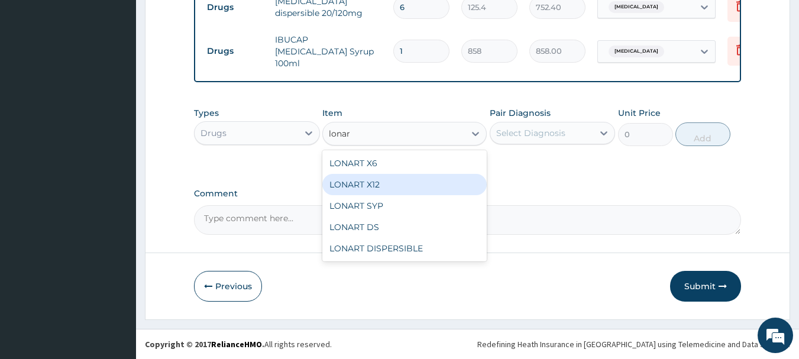
click at [368, 179] on div "LONART X12" at bounding box center [404, 184] width 164 height 21
type input "125.4"
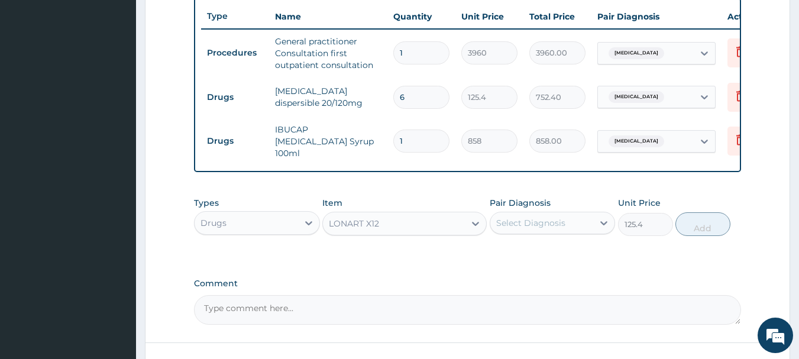
scroll to position [535, 0]
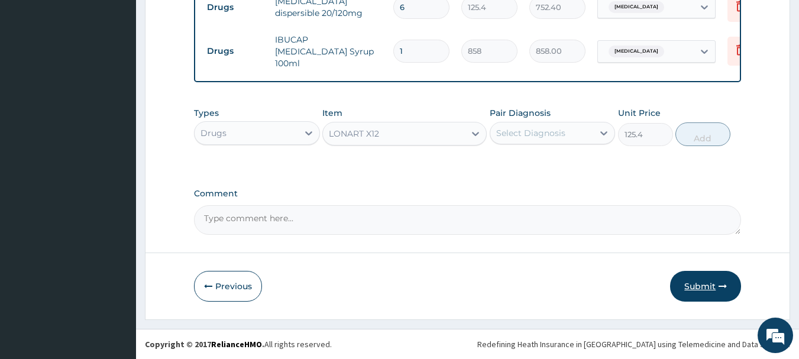
click at [709, 294] on button "Submit" at bounding box center [705, 286] width 71 height 31
